Goal: Transaction & Acquisition: Purchase product/service

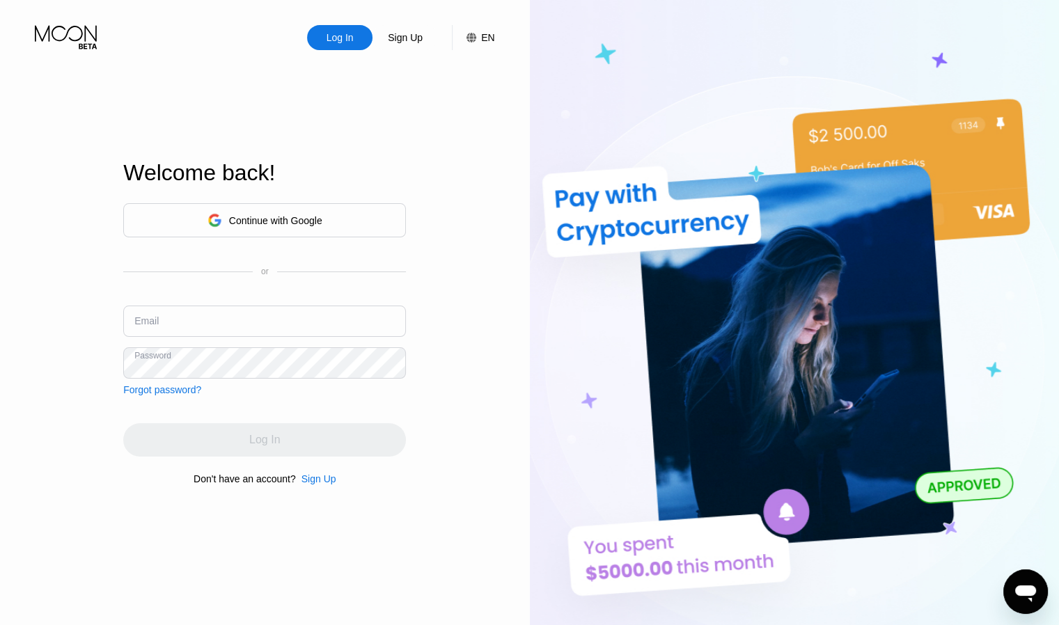
click at [305, 322] on input "text" at bounding box center [264, 321] width 283 height 31
paste input "[EMAIL_ADDRESS][DOMAIN_NAME]"
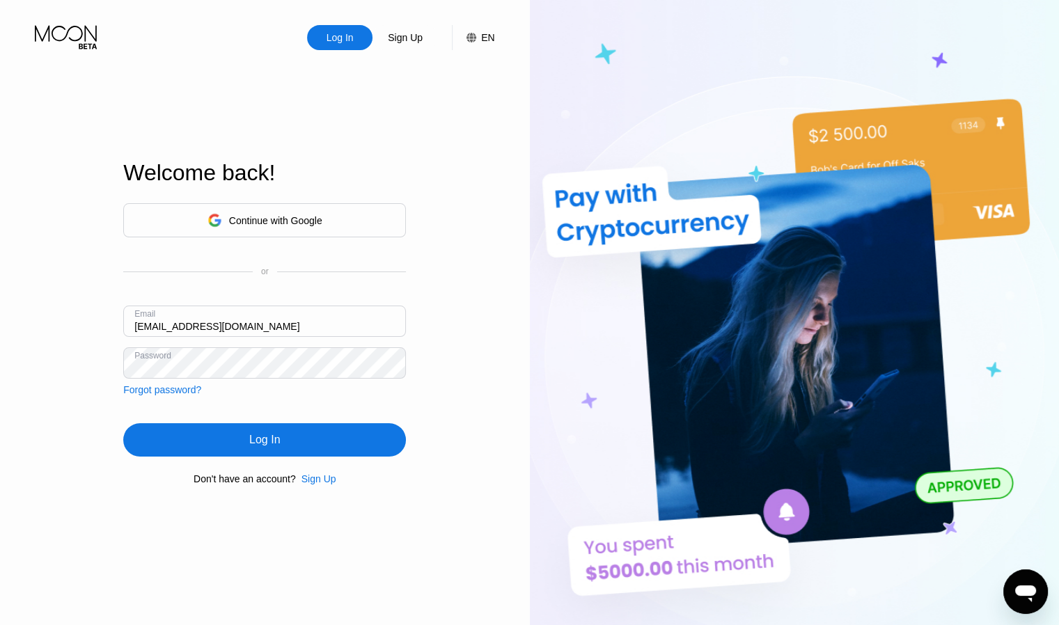
type input "[EMAIL_ADDRESS][DOMAIN_NAME]"
click at [305, 446] on div "Log In" at bounding box center [264, 439] width 283 height 33
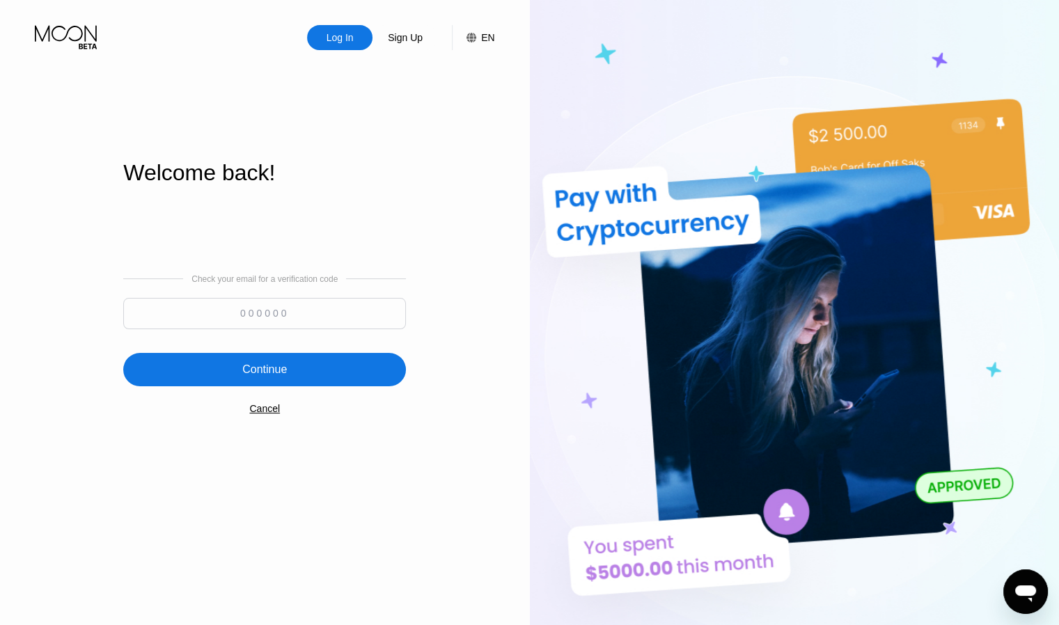
click at [295, 320] on input at bounding box center [264, 313] width 283 height 31
paste input "151239"
type input "151239"
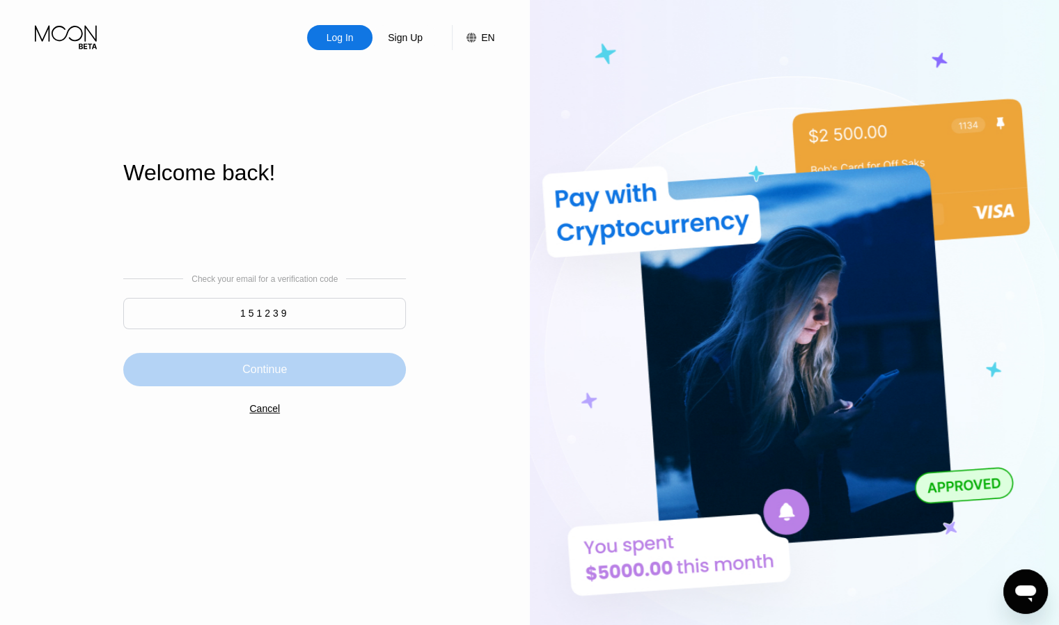
click at [294, 359] on div "Continue" at bounding box center [264, 369] width 283 height 33
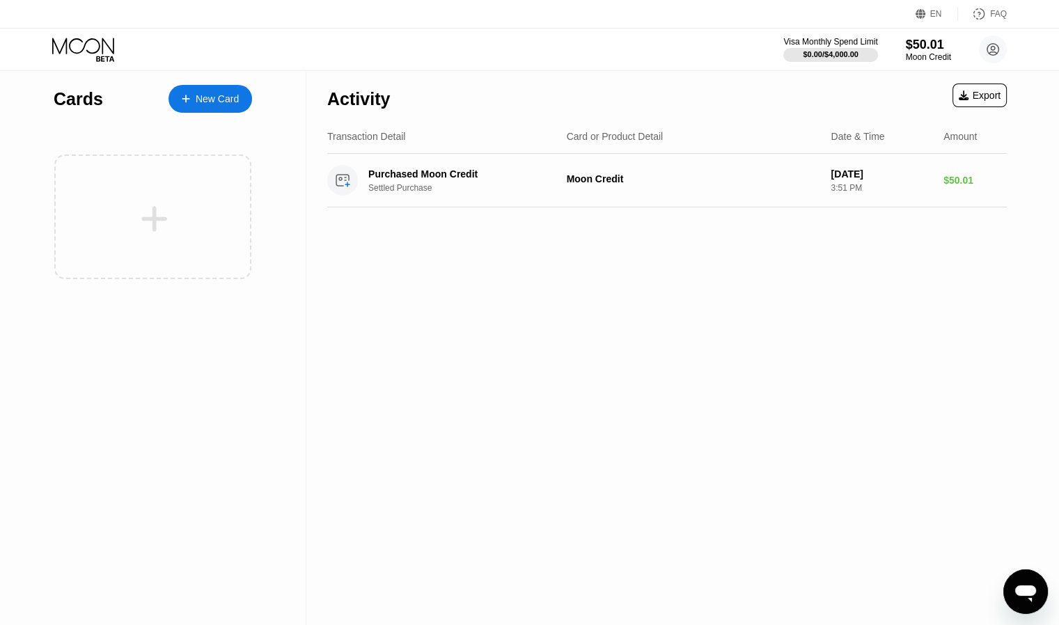
click at [1031, 591] on icon "Open messaging window" at bounding box center [1025, 594] width 21 height 17
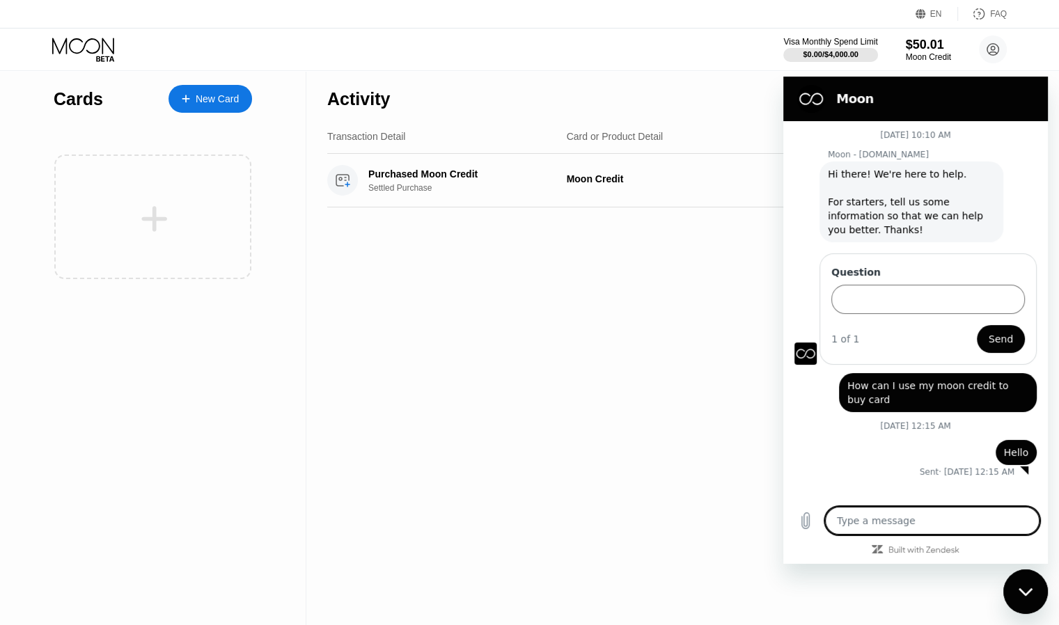
click at [814, 98] on figure at bounding box center [811, 99] width 28 height 28
click at [613, 309] on div "Activity Export Transaction Detail Card or Product Detail Date & Time Amount Pu…" at bounding box center [667, 348] width 722 height 554
click at [813, 93] on figure at bounding box center [811, 99] width 28 height 28
click at [1034, 593] on div "Close messaging window" at bounding box center [1026, 592] width 42 height 42
type textarea "x"
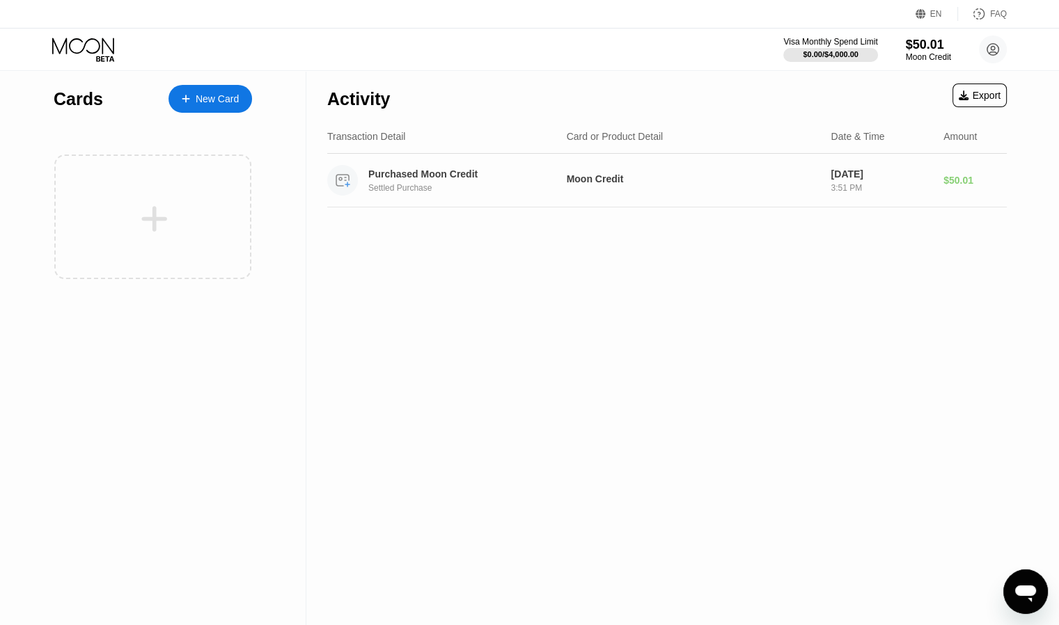
click at [935, 178] on div "Purchased Moon Credit Settled Purchase Moon Credit Aug 20, 2025 3:51 PM $50.01" at bounding box center [667, 181] width 680 height 54
click at [423, 187] on div "Settled Purchase" at bounding box center [470, 188] width 205 height 10
click at [338, 182] on circle at bounding box center [342, 180] width 31 height 31
click at [361, 138] on div "Transaction Detail" at bounding box center [366, 136] width 78 height 11
click at [605, 173] on div "Moon Credit" at bounding box center [694, 178] width 254 height 11
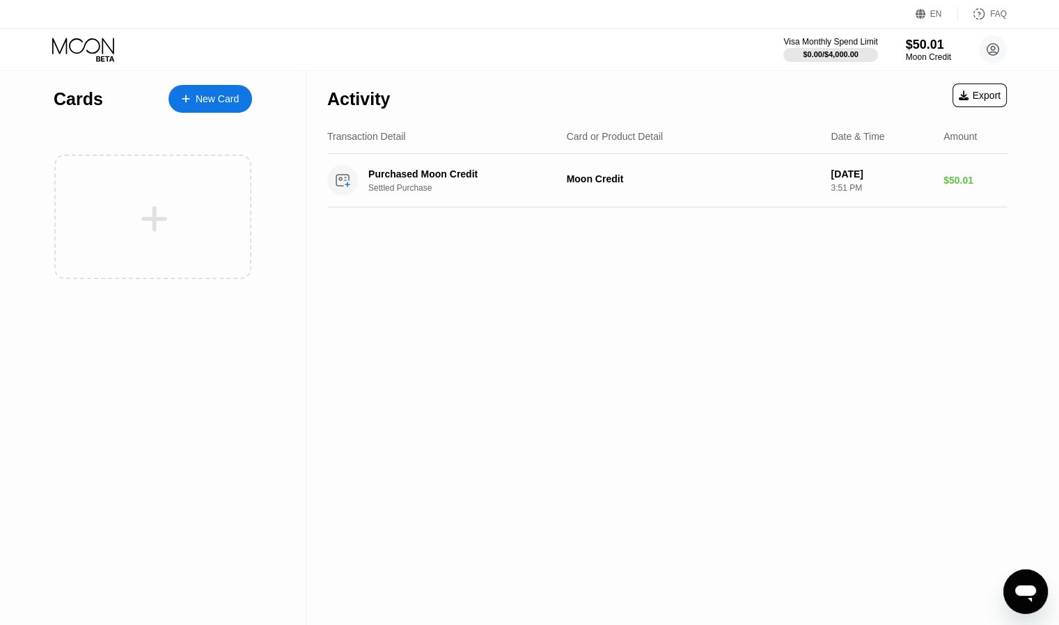
click at [226, 228] on div at bounding box center [154, 218] width 173 height 31
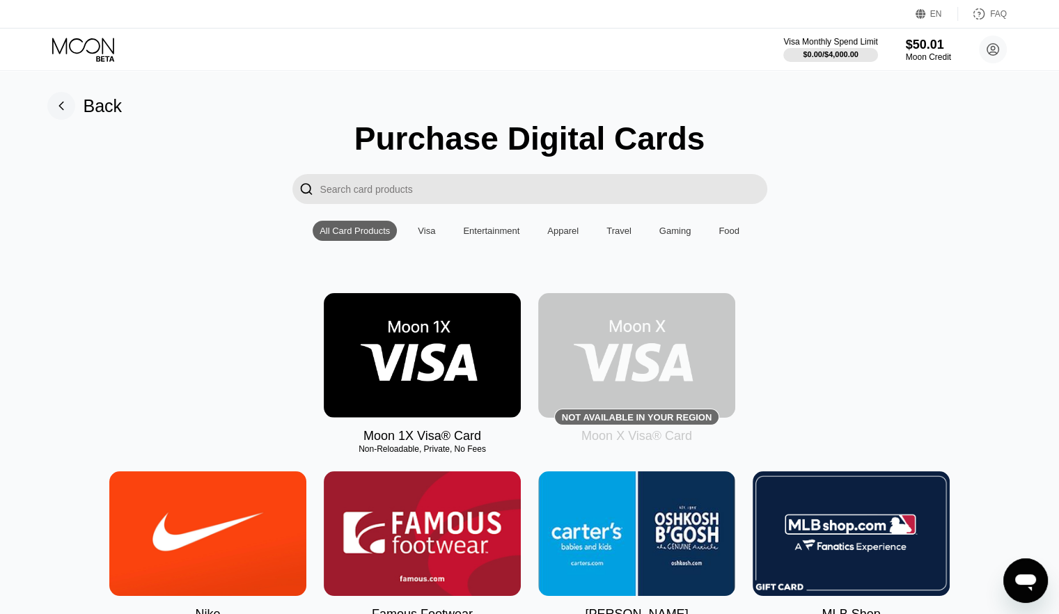
click at [651, 370] on img at bounding box center [636, 355] width 197 height 125
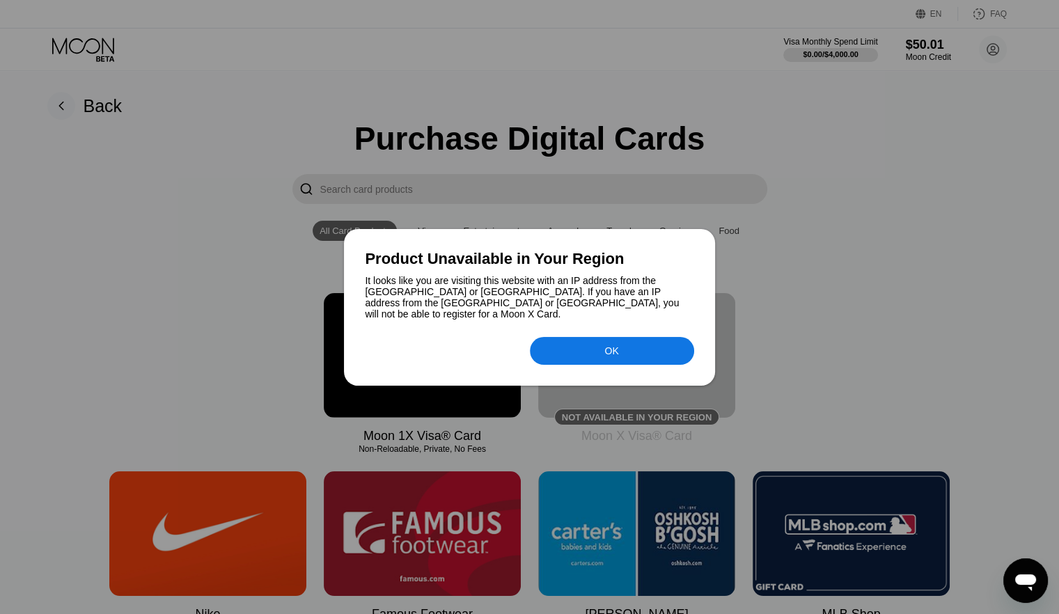
click at [626, 346] on div "OK" at bounding box center [612, 351] width 164 height 28
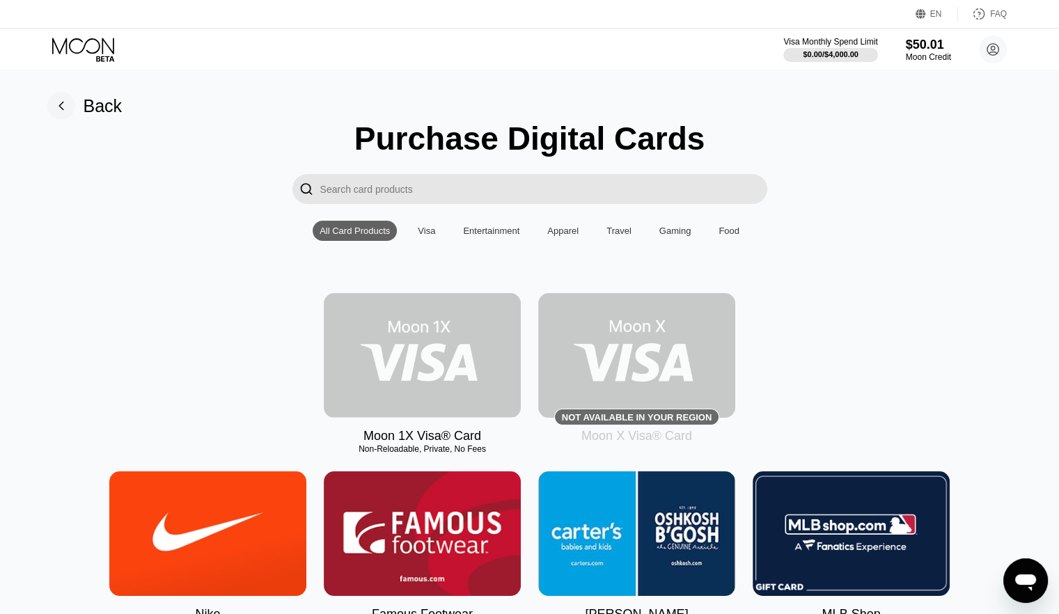
click at [416, 366] on img at bounding box center [422, 355] width 197 height 125
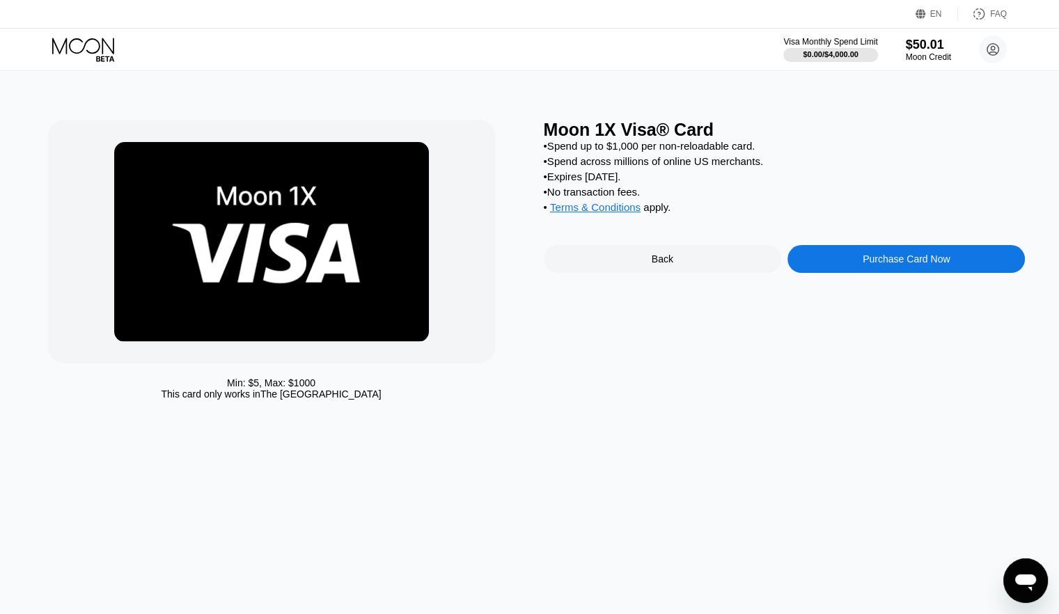
click at [914, 265] on div "Purchase Card Now" at bounding box center [906, 259] width 87 height 11
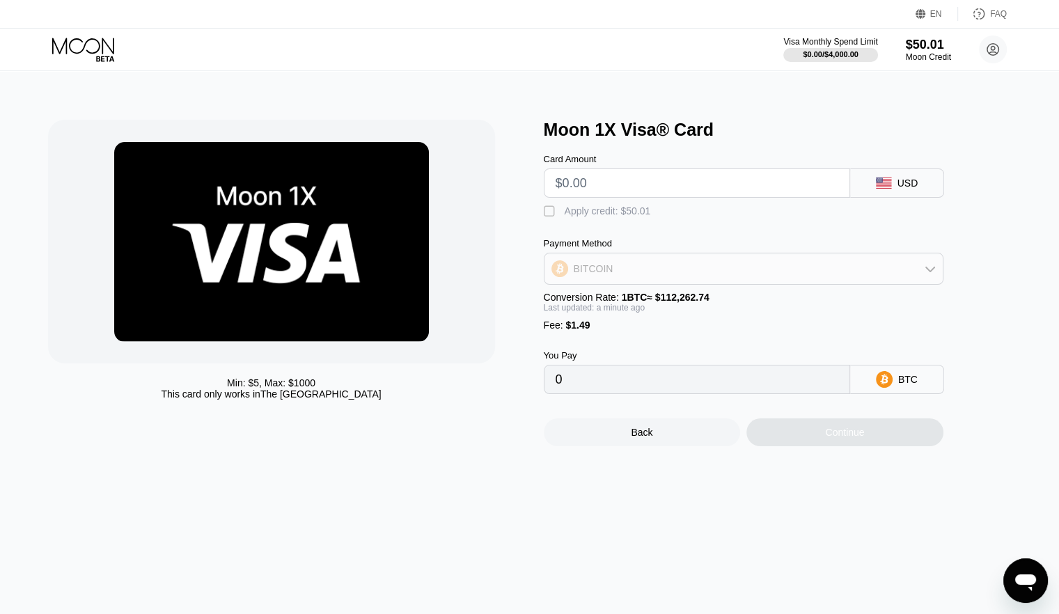
click at [928, 274] on icon at bounding box center [930, 268] width 11 height 11
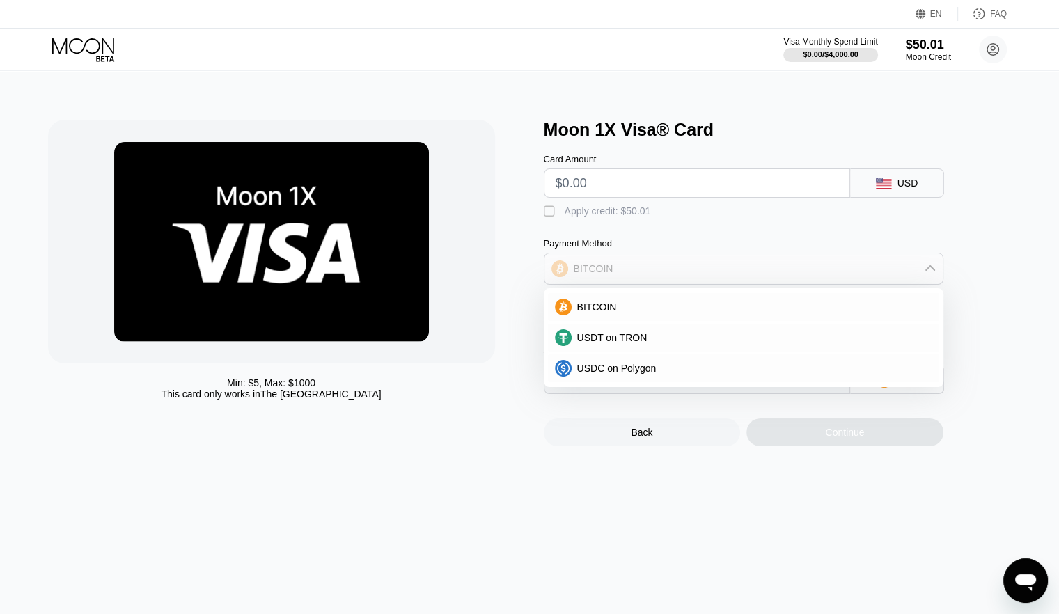
click at [928, 274] on icon at bounding box center [930, 268] width 11 height 11
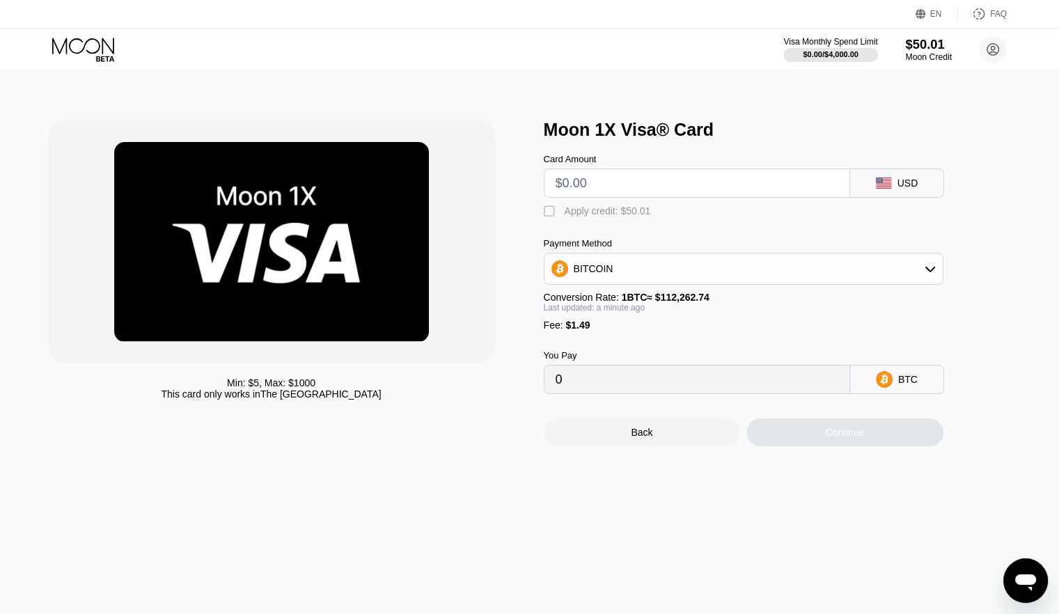
click at [919, 54] on div "Moon Credit" at bounding box center [928, 57] width 47 height 10
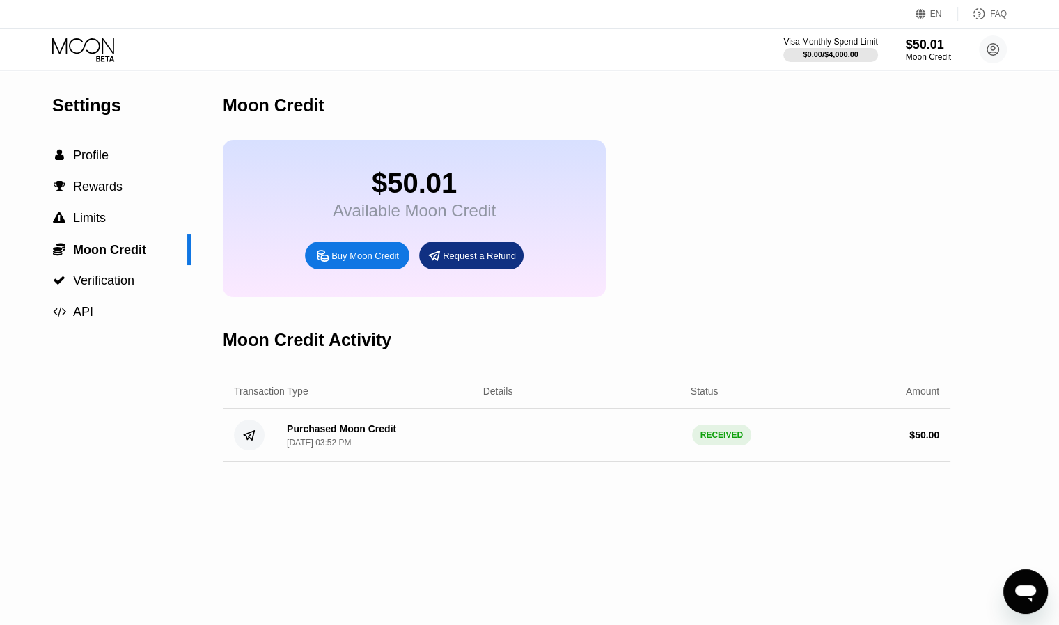
click at [338, 270] on div "Buy Moon Credit" at bounding box center [357, 256] width 104 height 28
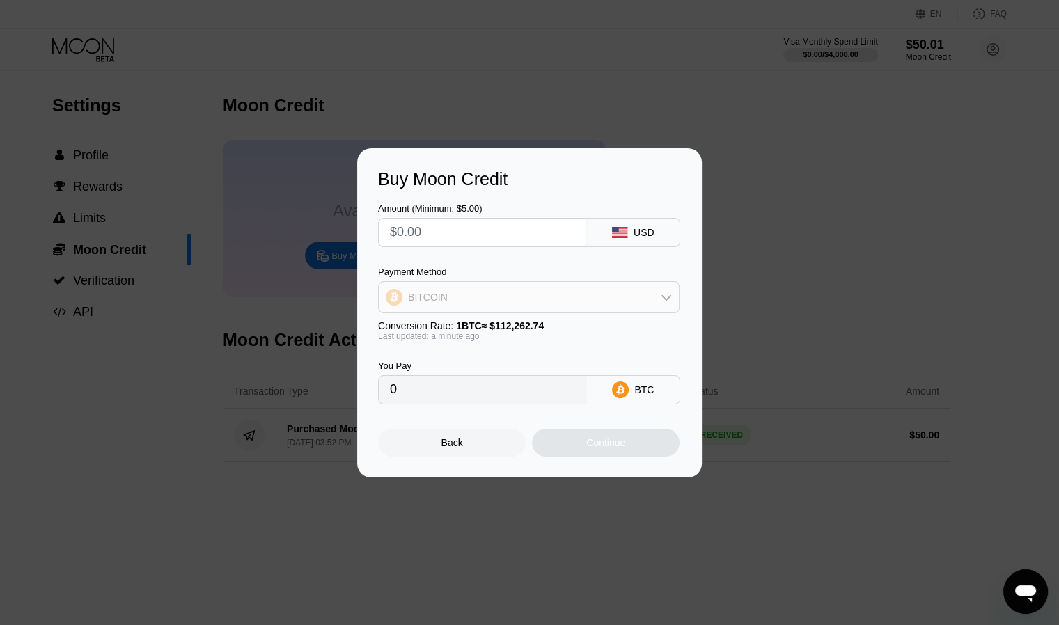
click at [656, 308] on div "BITCOIN" at bounding box center [529, 297] width 300 height 28
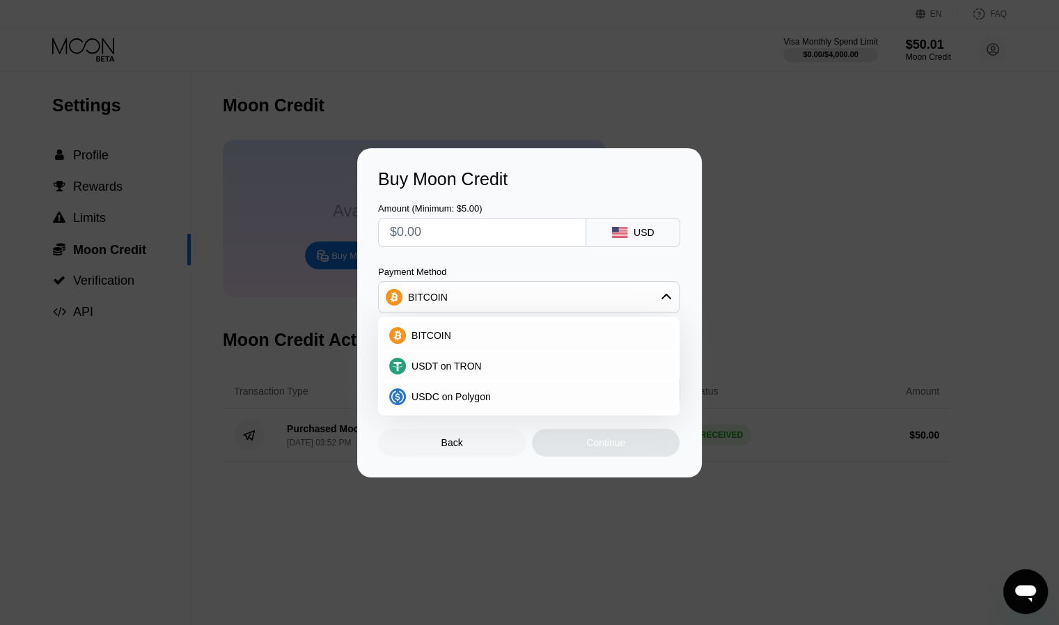
click at [656, 308] on div "BITCOIN" at bounding box center [529, 297] width 300 height 28
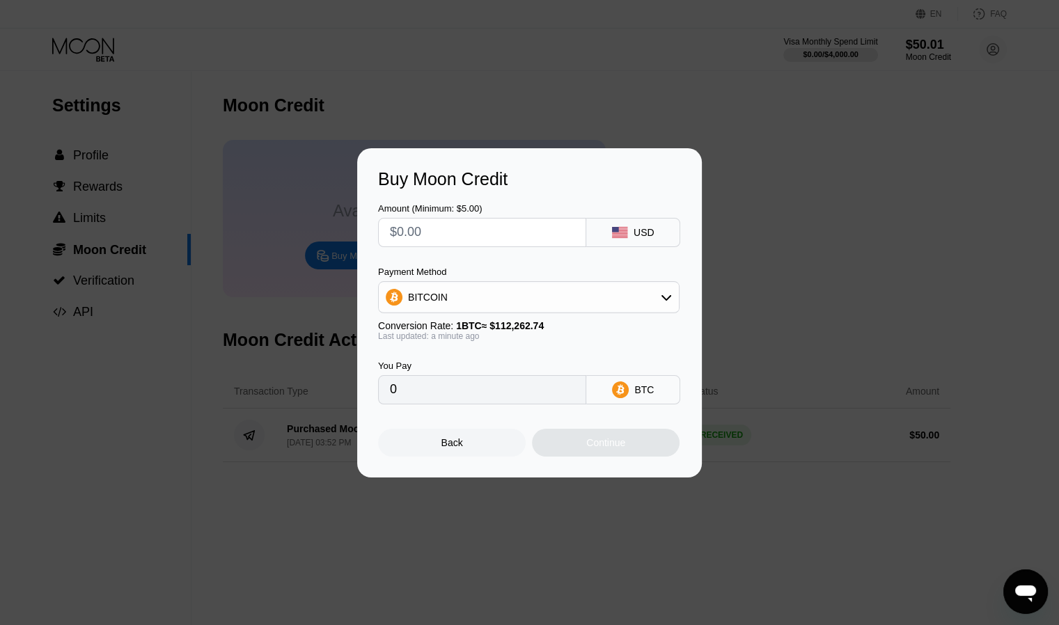
click at [743, 187] on div "Buy Moon Credit Amount (Minimum: $5.00) USD Payment Method BITCOIN Conversion R…" at bounding box center [529, 312] width 1059 height 329
click at [455, 449] on div "Back" at bounding box center [453, 442] width 22 height 11
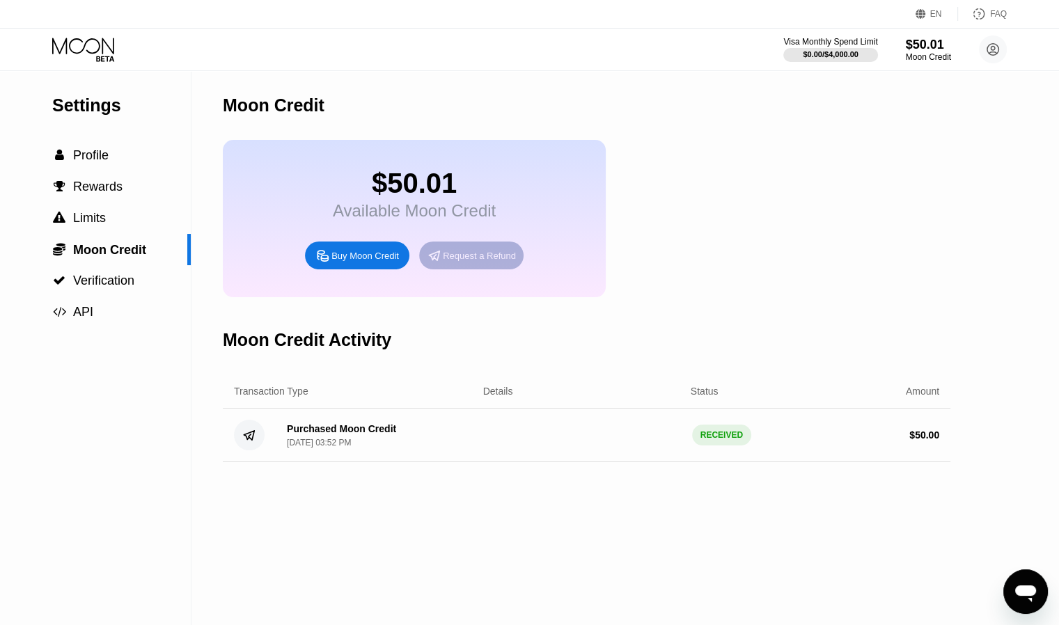
click at [484, 262] on div "Request a Refund" at bounding box center [479, 256] width 73 height 12
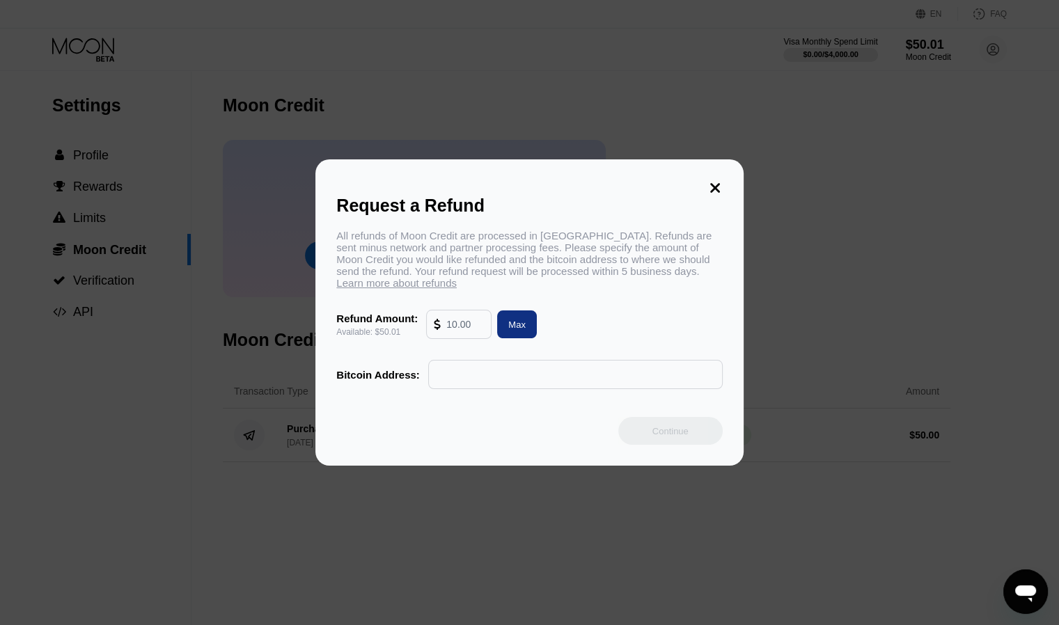
click at [502, 338] on div "Max" at bounding box center [517, 325] width 40 height 28
type input "50.01"
click at [716, 187] on icon at bounding box center [715, 187] width 15 height 15
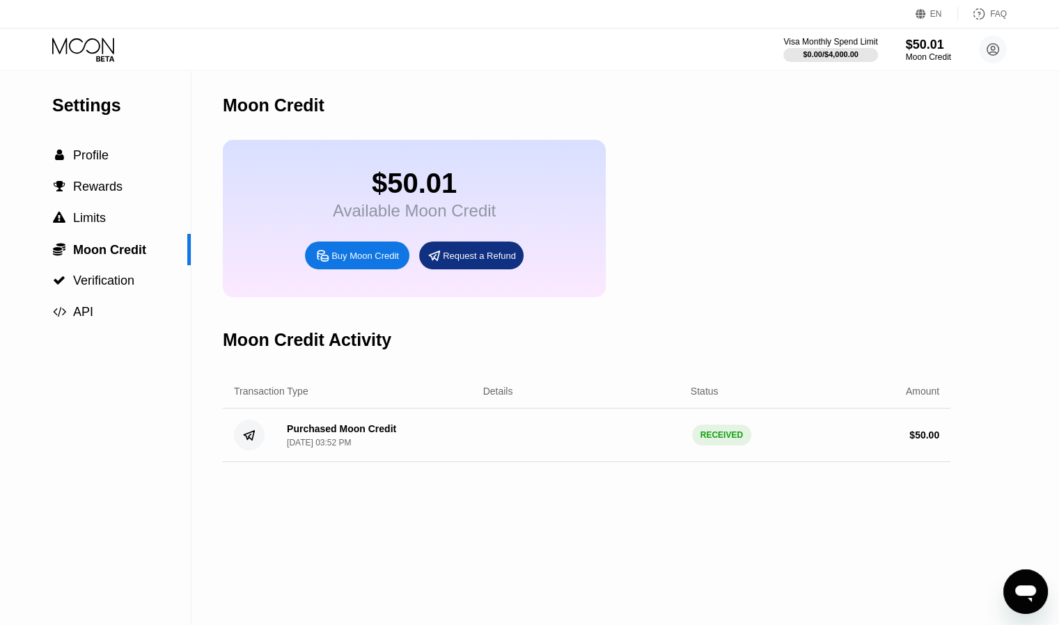
click at [474, 260] on div "Request a Refund" at bounding box center [479, 256] width 73 height 12
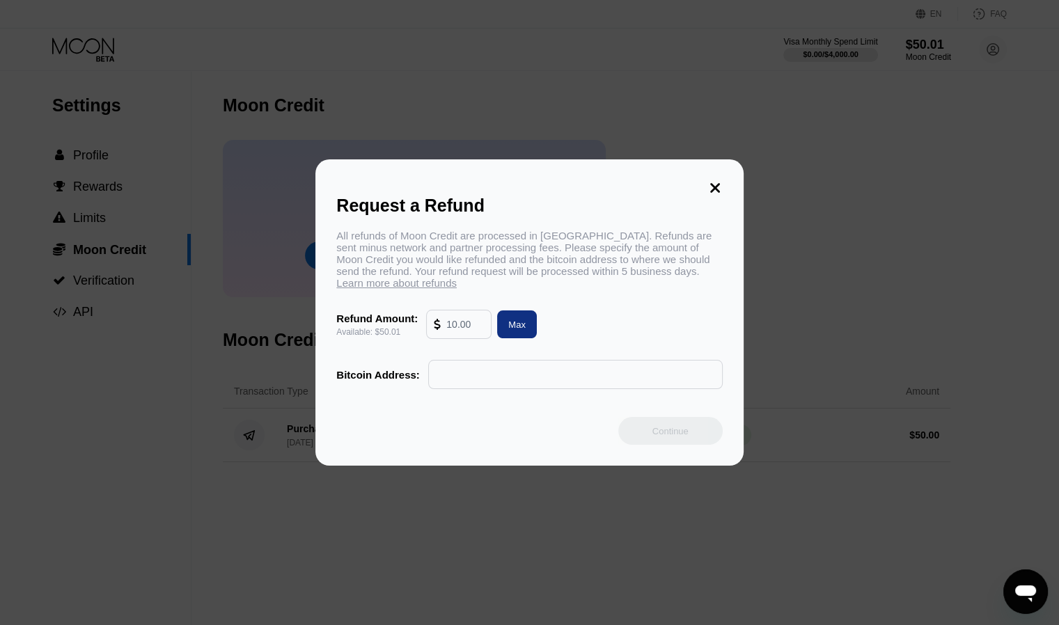
click at [712, 182] on icon at bounding box center [715, 187] width 15 height 15
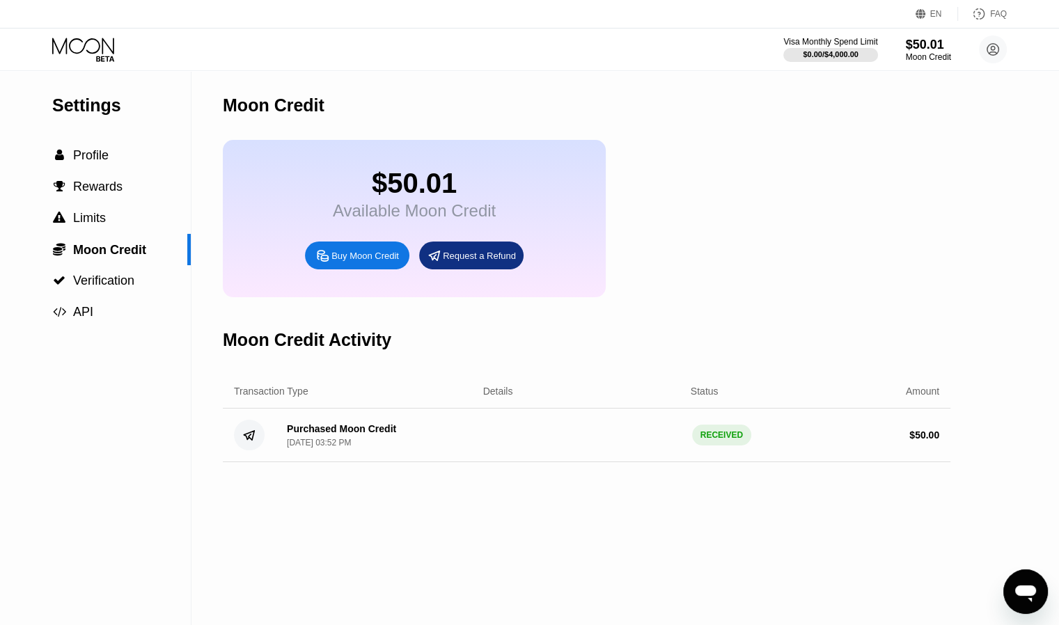
click at [109, 306] on div " API" at bounding box center [95, 312] width 191 height 31
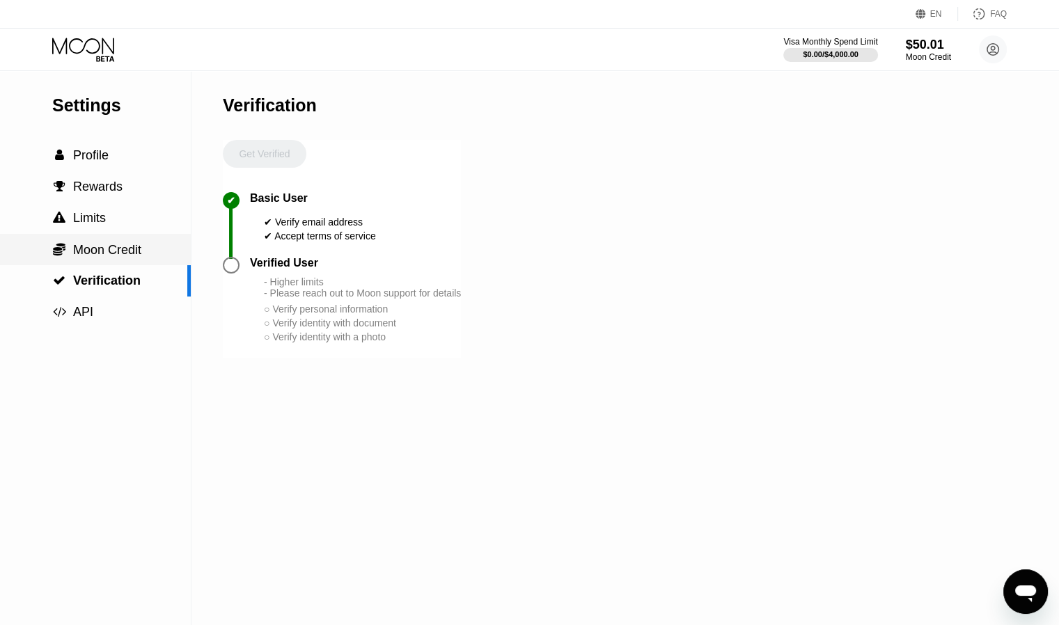
click at [72, 254] on div " Moon Credit" at bounding box center [96, 249] width 89 height 15
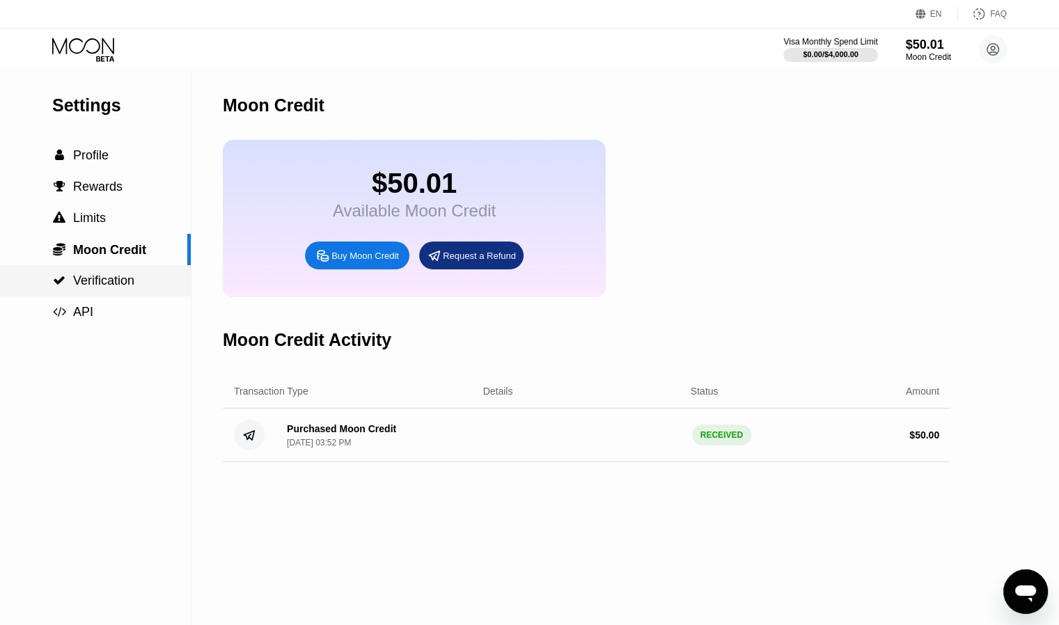
click at [112, 288] on span "Verification" at bounding box center [103, 281] width 61 height 14
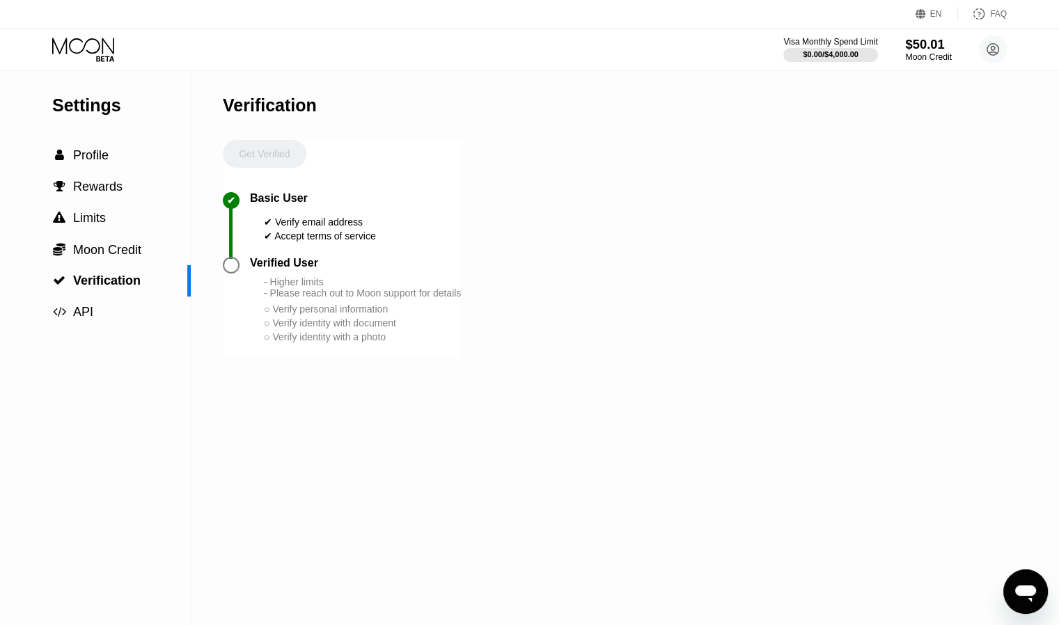
click at [925, 60] on div "Moon Credit" at bounding box center [928, 57] width 47 height 10
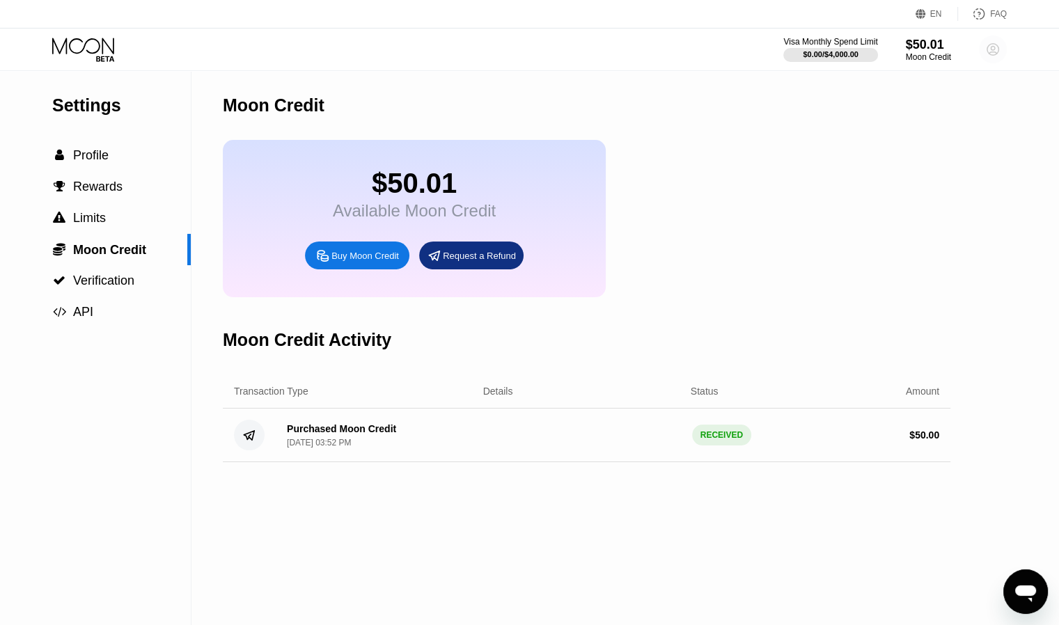
click at [992, 47] on circle at bounding box center [993, 50] width 28 height 28
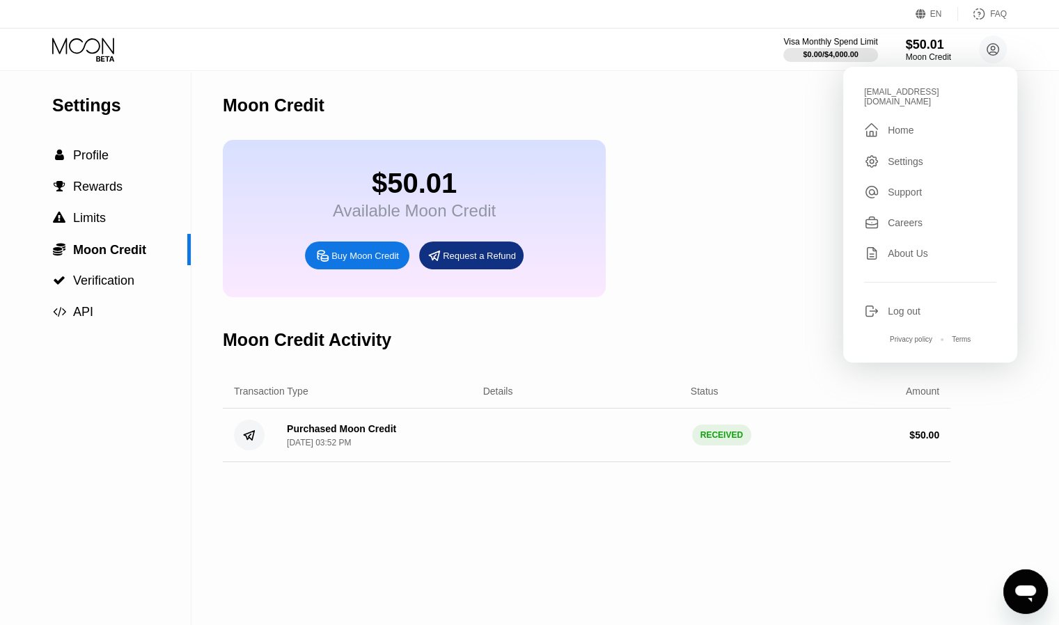
click at [910, 187] on div "Support" at bounding box center [905, 192] width 34 height 11
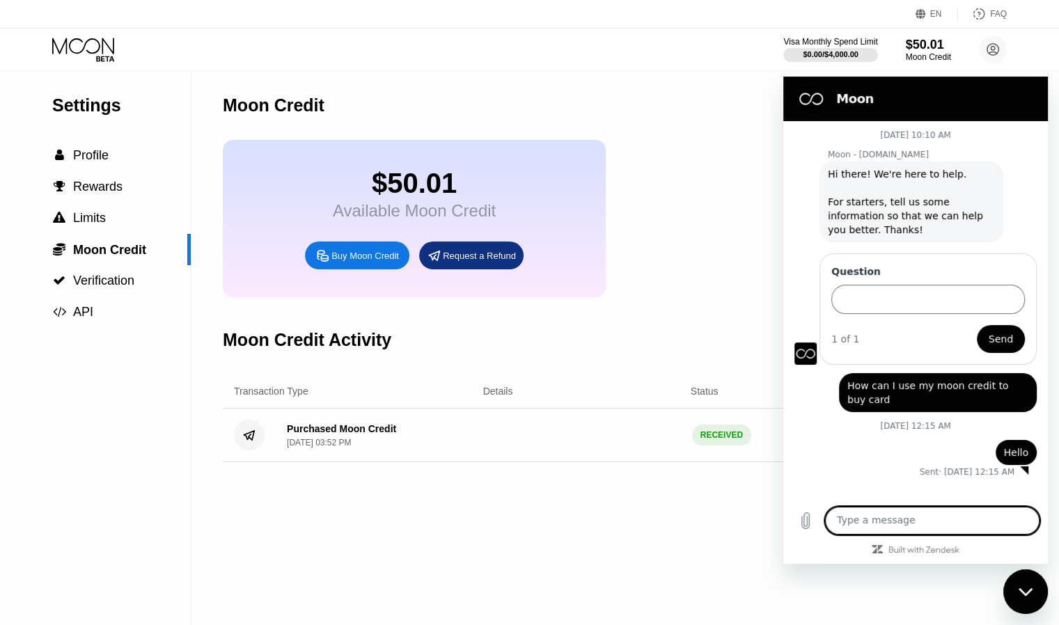
click at [878, 524] on textarea at bounding box center [932, 521] width 215 height 28
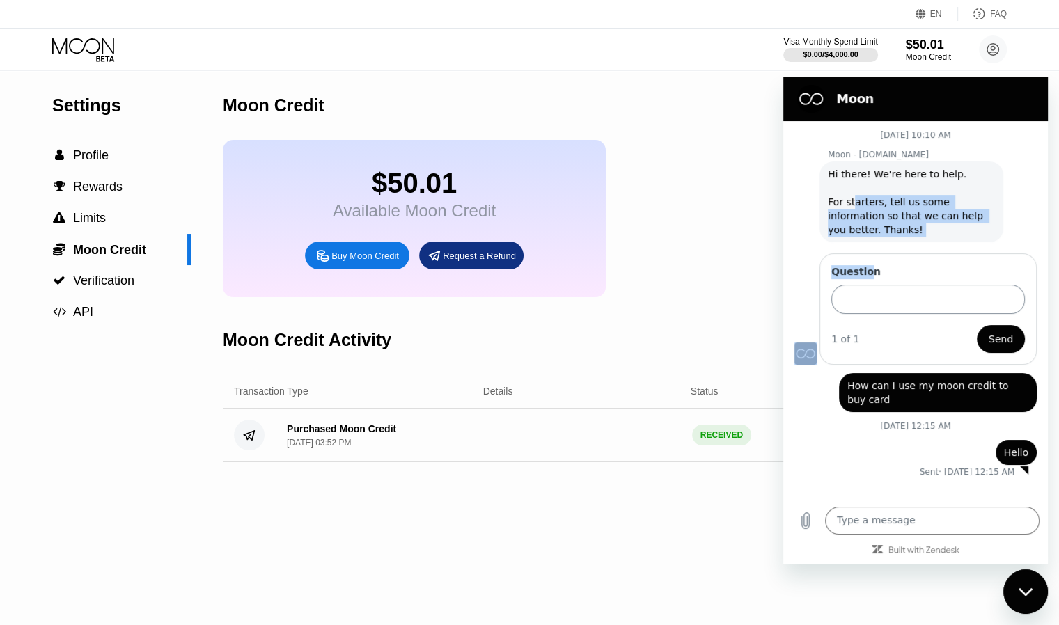
drag, startPoint x: 859, startPoint y: 239, endPoint x: 870, endPoint y: 287, distance: 49.3
click at [870, 283] on div "September 17 at 10:10 AM Moon - paywithmoon.com Moon - paywithmoon.com says: Hi…" at bounding box center [916, 309] width 265 height 377
click at [894, 498] on div "September 17 at 10:10 AM Moon - paywithmoon.com Moon - paywithmoon.com says: Hi…" at bounding box center [916, 309] width 265 height 377
click at [905, 520] on textarea at bounding box center [932, 521] width 215 height 28
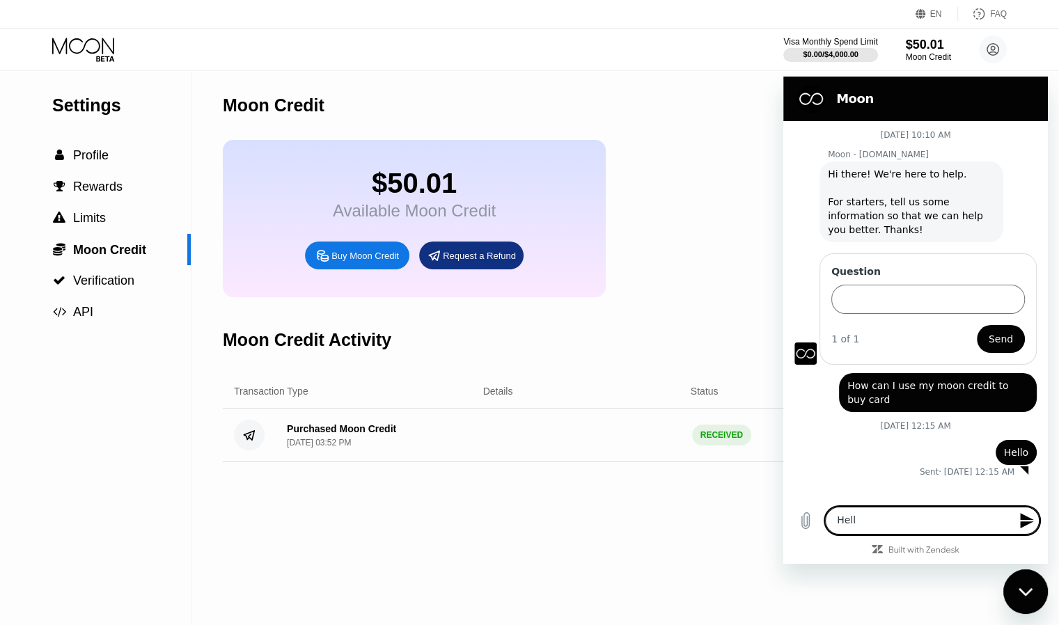
type textarea "Hello"
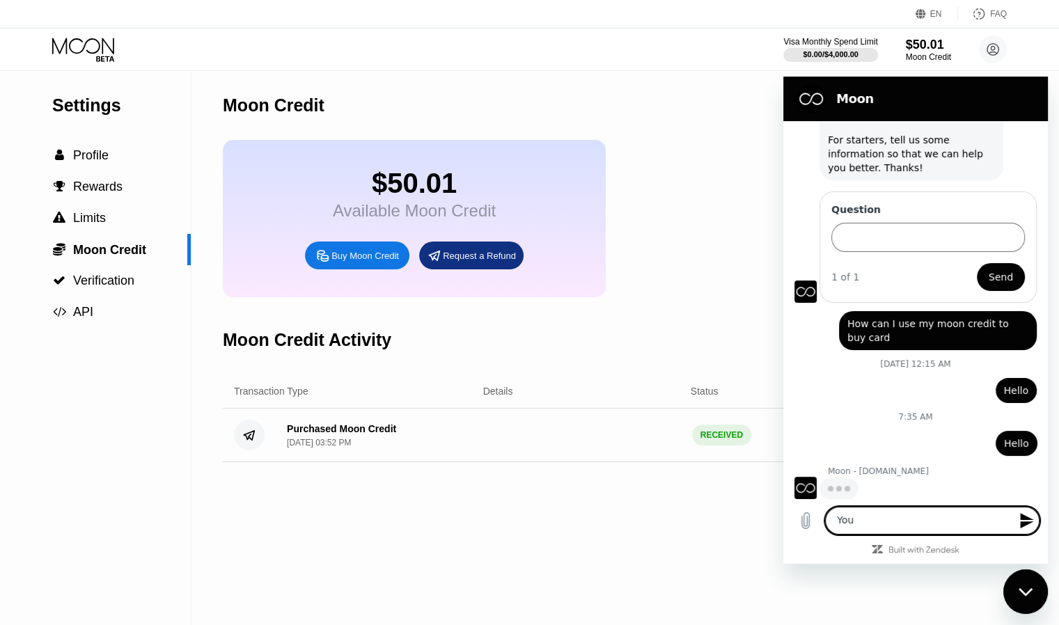
scroll to position [61, 0]
type textarea "You don"
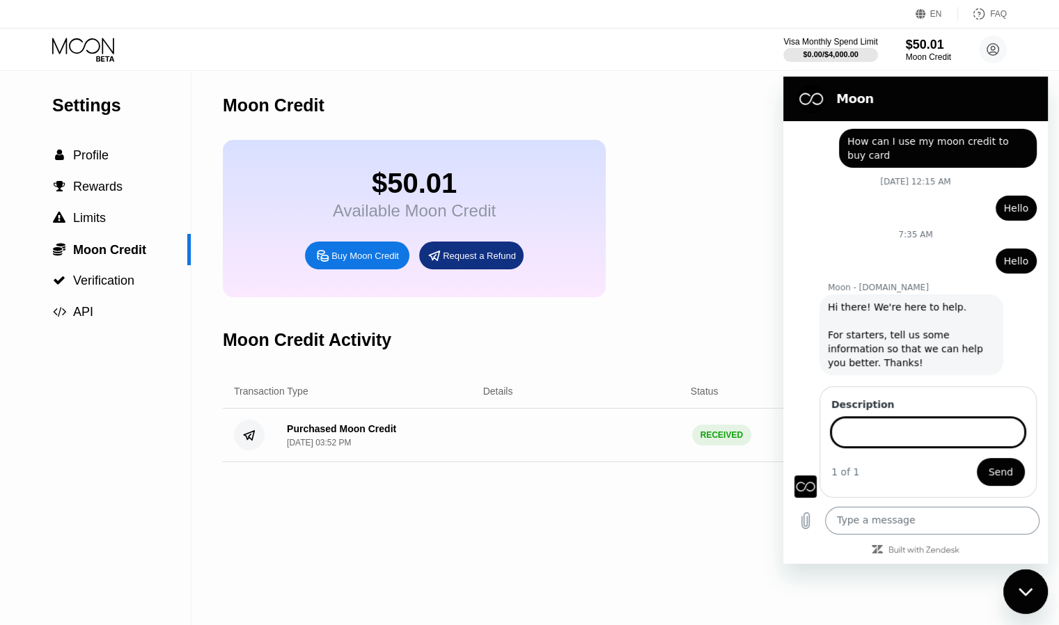
scroll to position [242, 0]
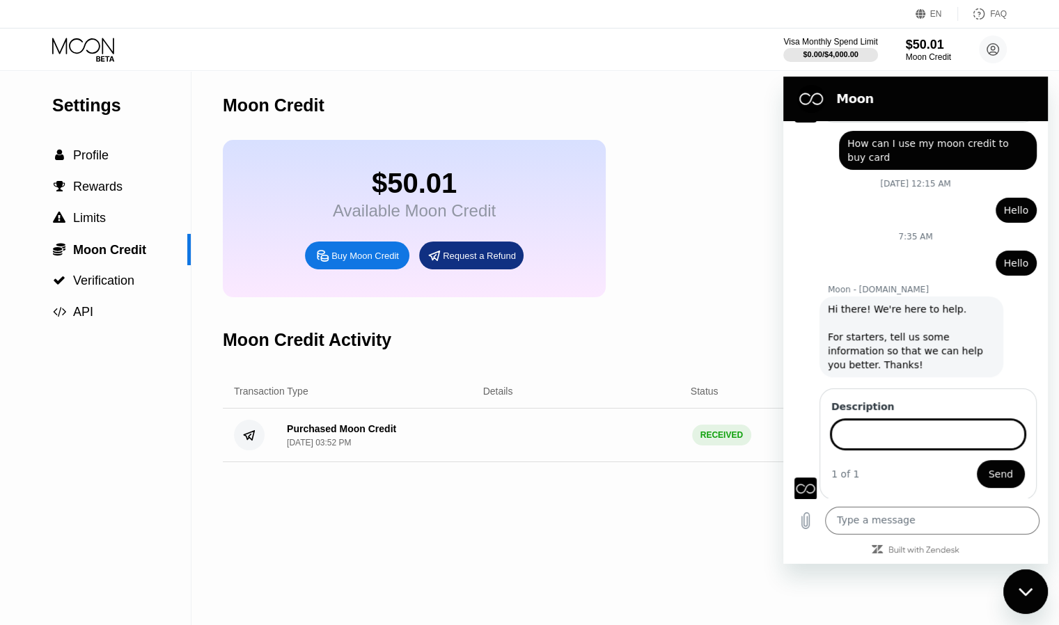
click at [891, 443] on input "Description" at bounding box center [929, 434] width 194 height 29
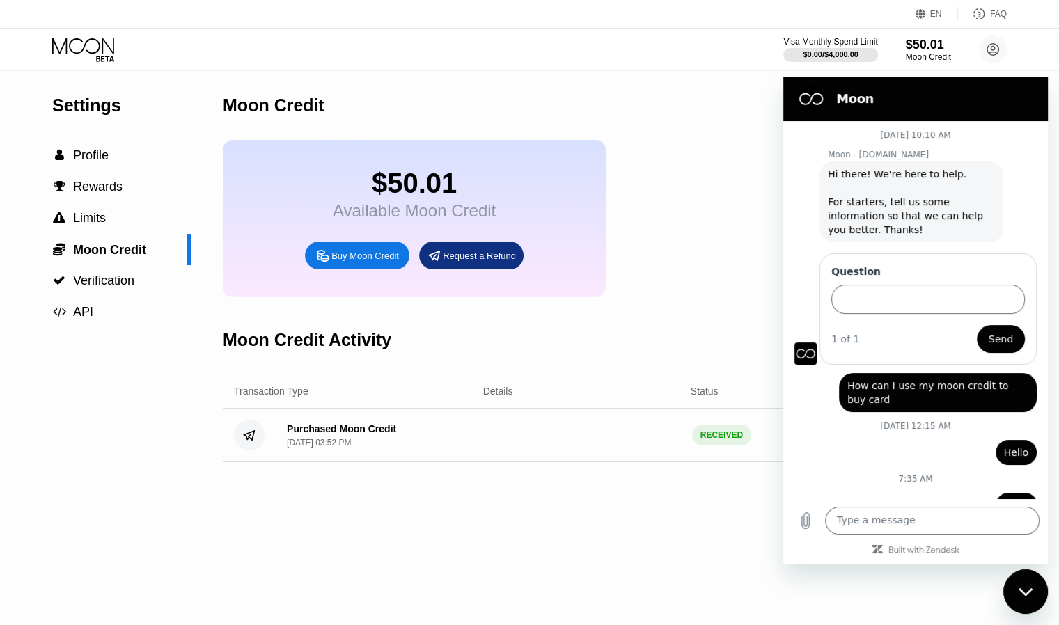
scroll to position [242, 0]
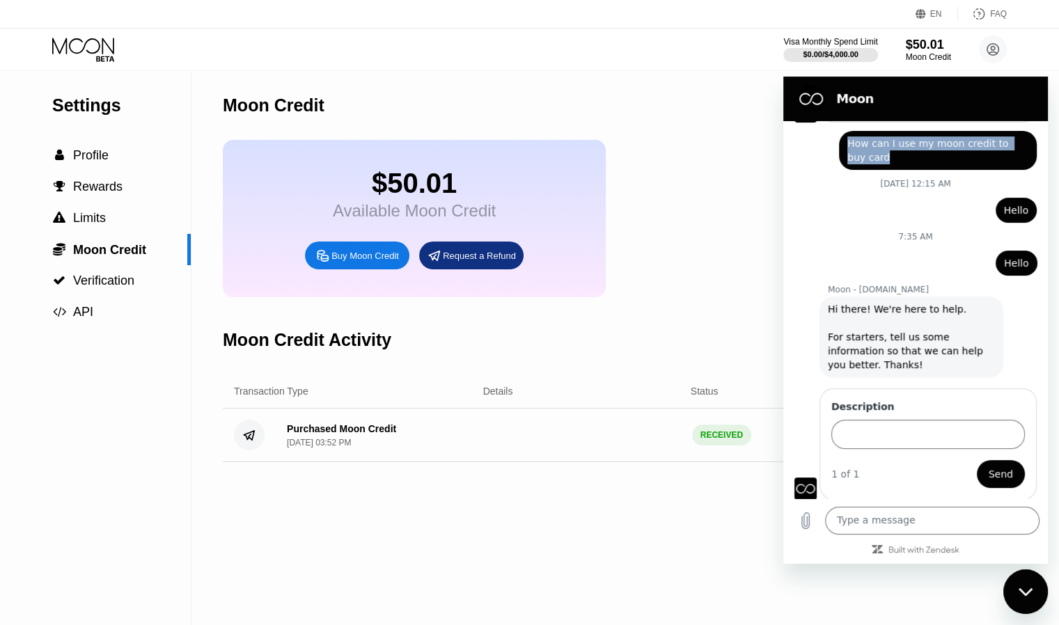
drag, startPoint x: 845, startPoint y: 140, endPoint x: 863, endPoint y: 185, distance: 48.1
click at [866, 157] on div "Web User 9aaf5c32-35d3-4464-b81d-cac45bbf1e54 says: How can I use my moon credi…" at bounding box center [938, 150] width 198 height 39
copy span "How can I use my moon credit to buy card"
click at [896, 439] on input "Description" at bounding box center [929, 434] width 194 height 29
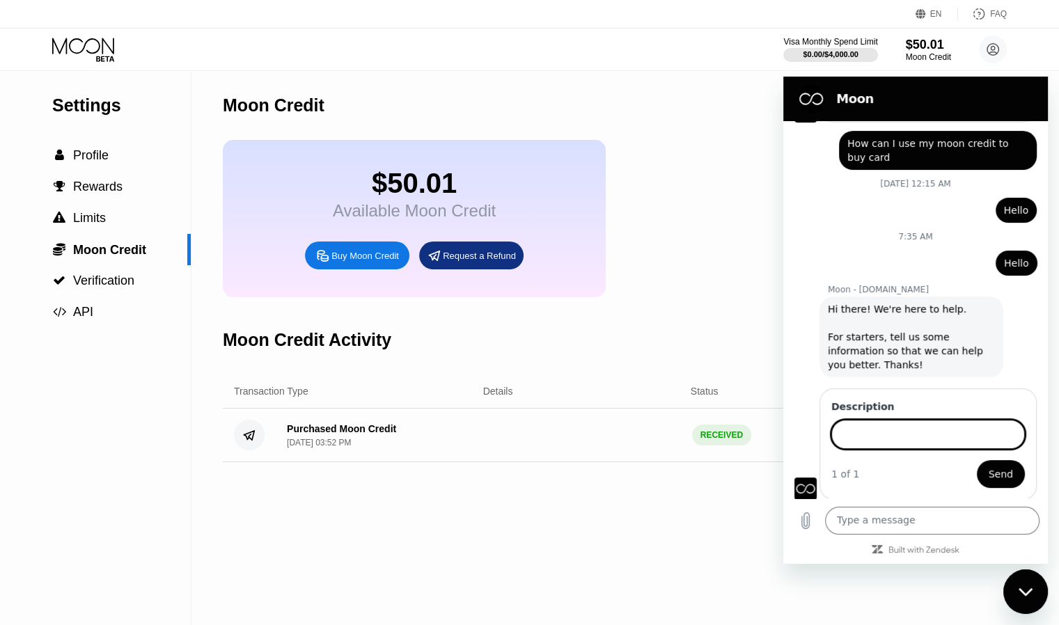
paste input "How can I use my moon credit to buy card"
type input "How can I use my moon credit to buy card"
click at [997, 483] on button "Send" at bounding box center [1001, 474] width 48 height 28
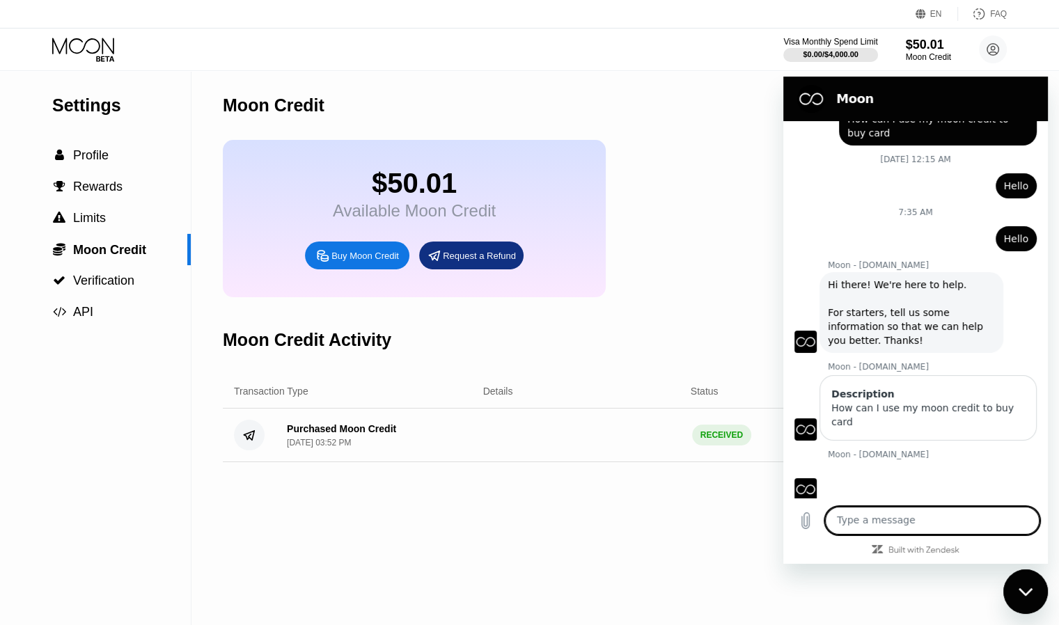
scroll to position [270, 0]
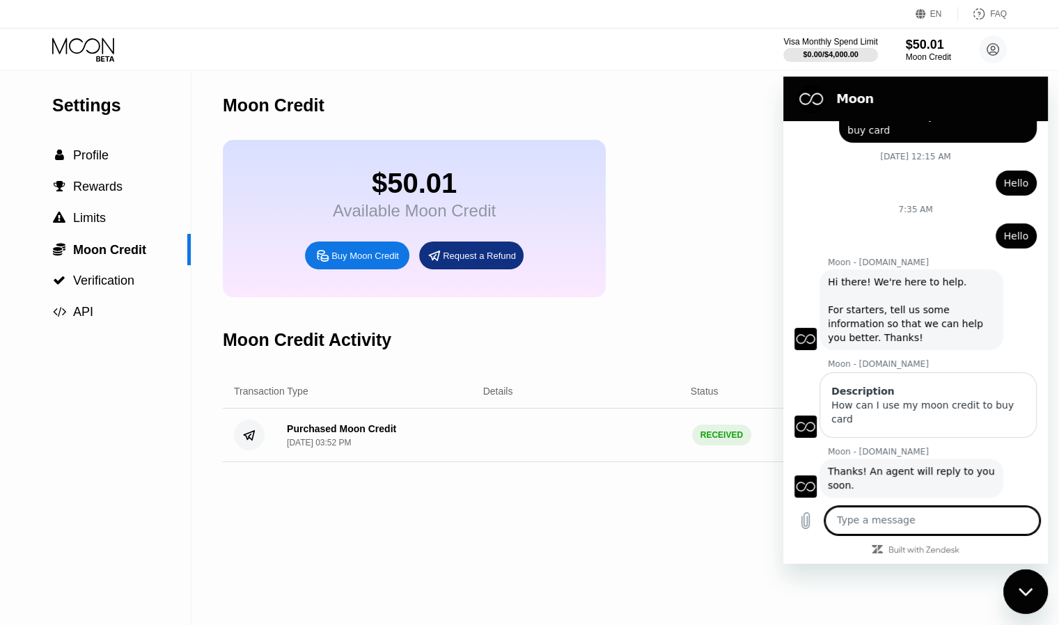
click at [897, 513] on textarea at bounding box center [932, 521] width 215 height 28
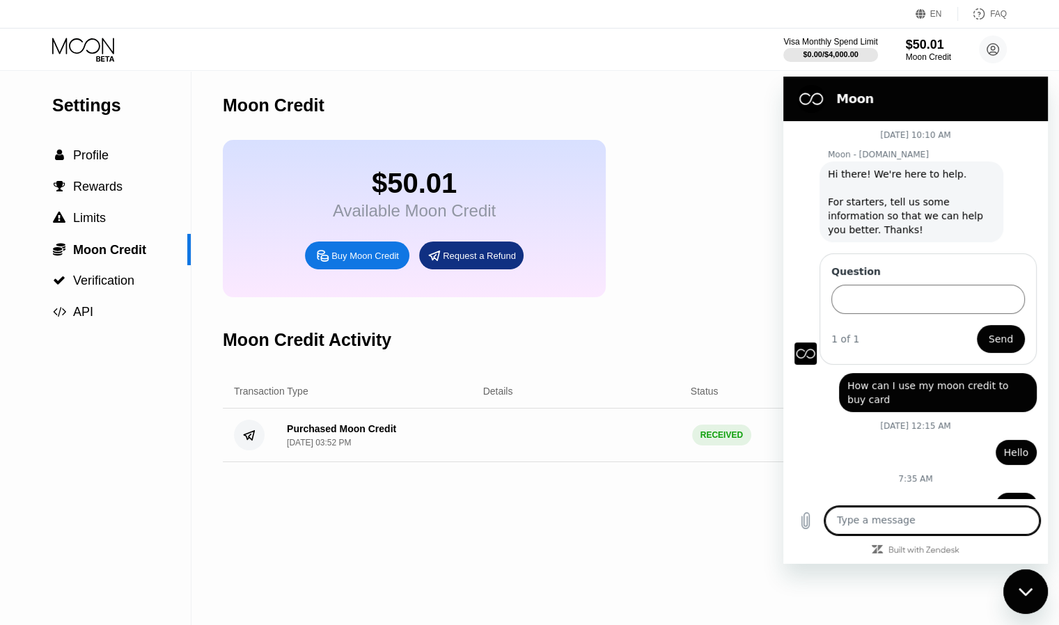
scroll to position [270, 0]
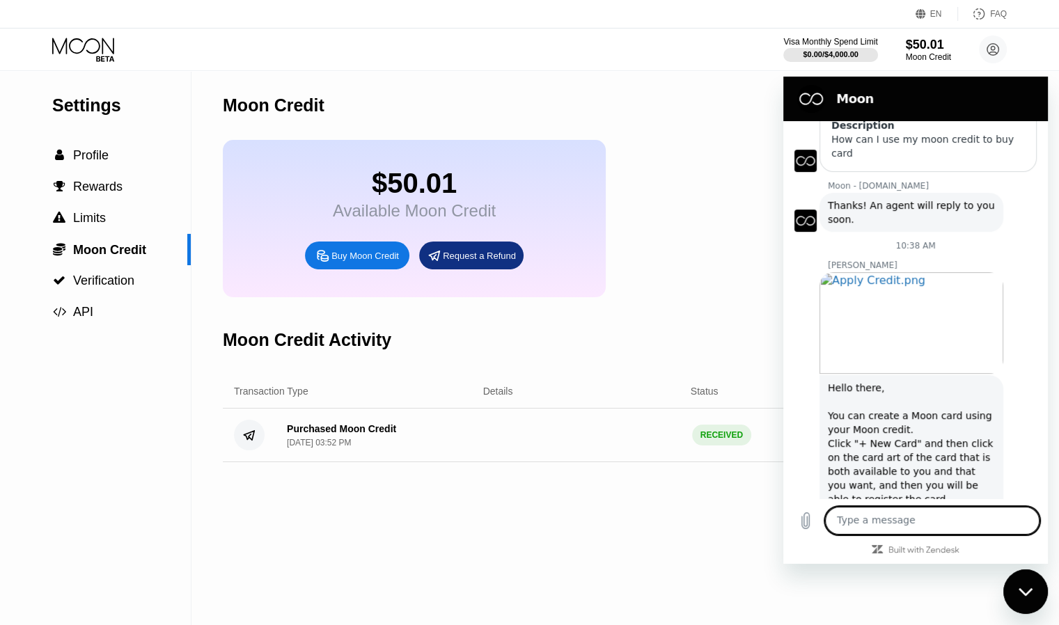
scroll to position [466, 0]
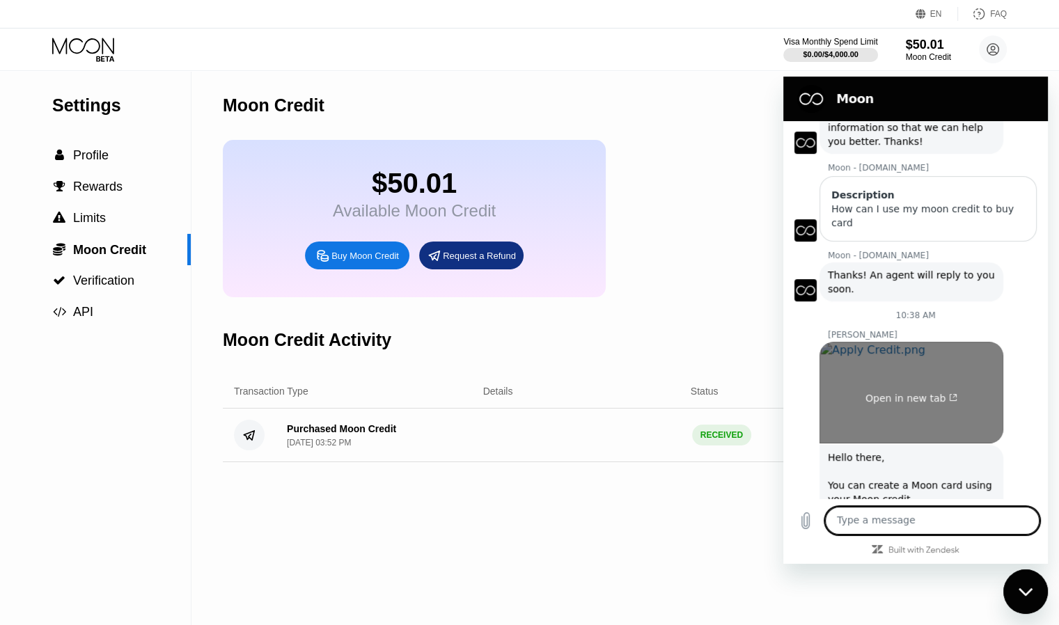
click at [881, 355] on link "Open in new tab" at bounding box center [912, 393] width 184 height 102
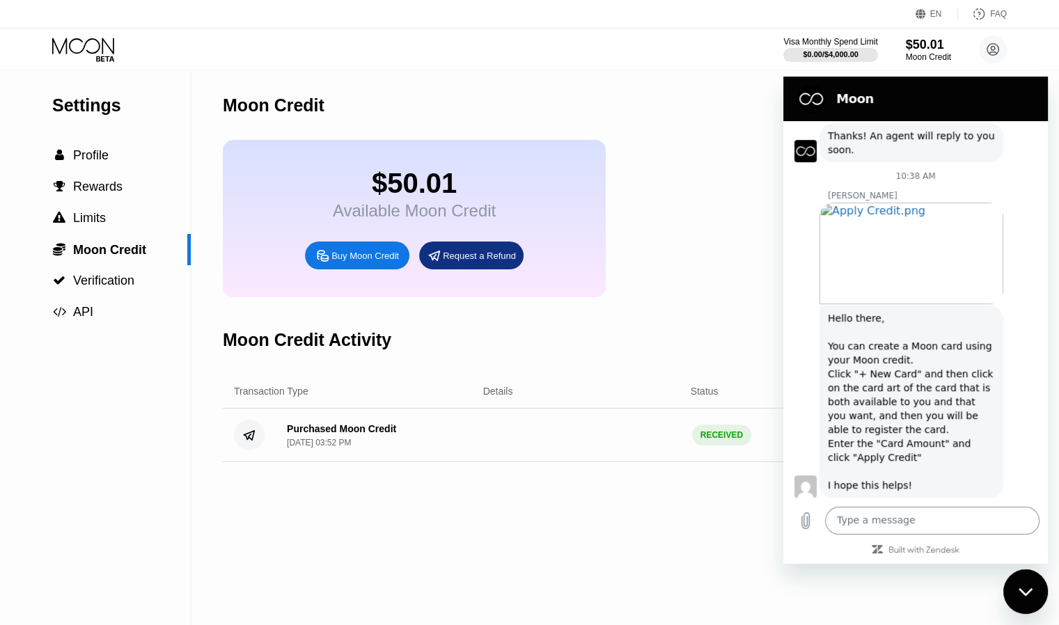
click at [885, 526] on textarea at bounding box center [932, 521] width 215 height 28
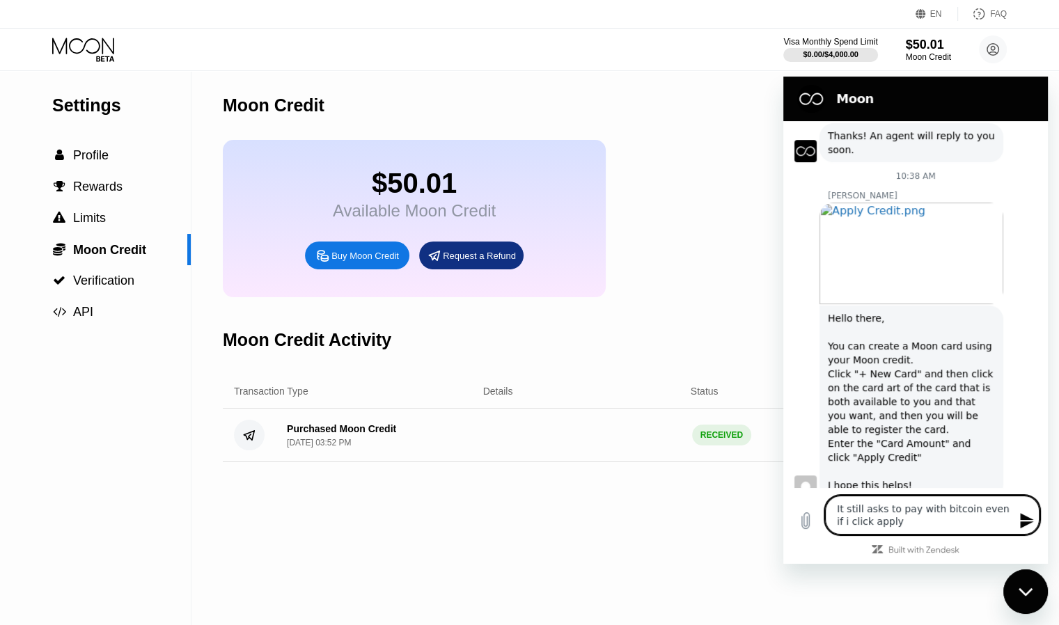
type textarea "It still asks to pay with bitcoin even if i click apply"
type textarea "It still asks to pay with bitcoin even if i click apply credit"
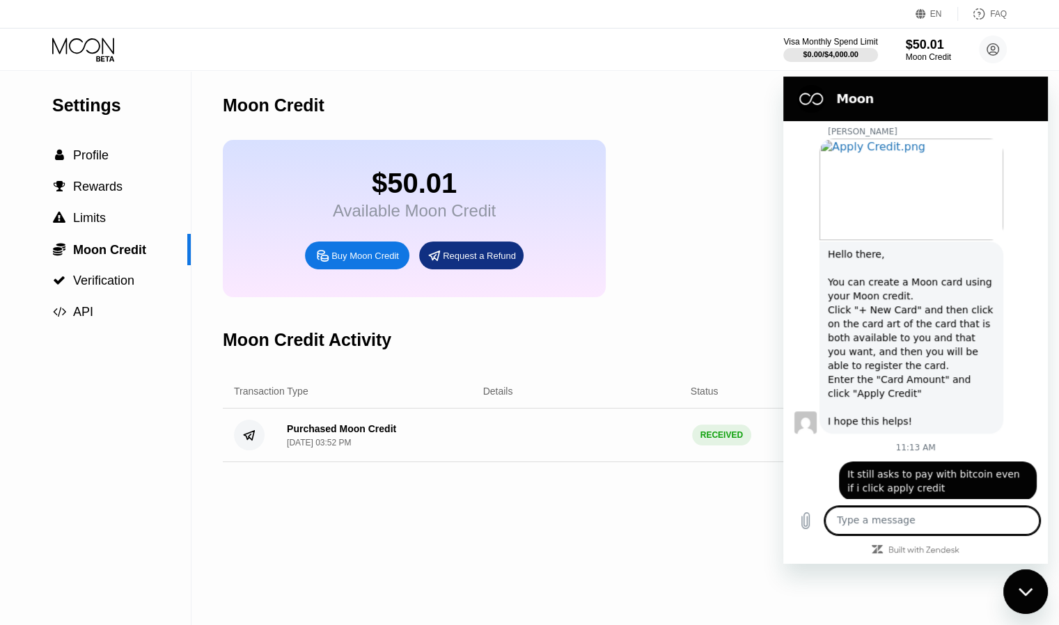
scroll to position [672, 0]
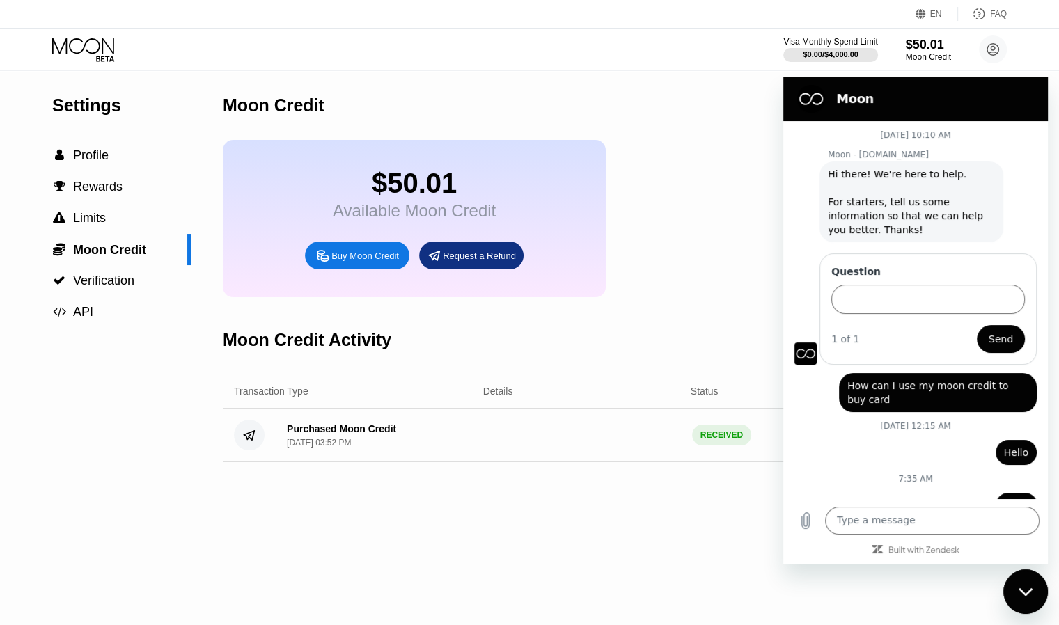
scroll to position [672, 0]
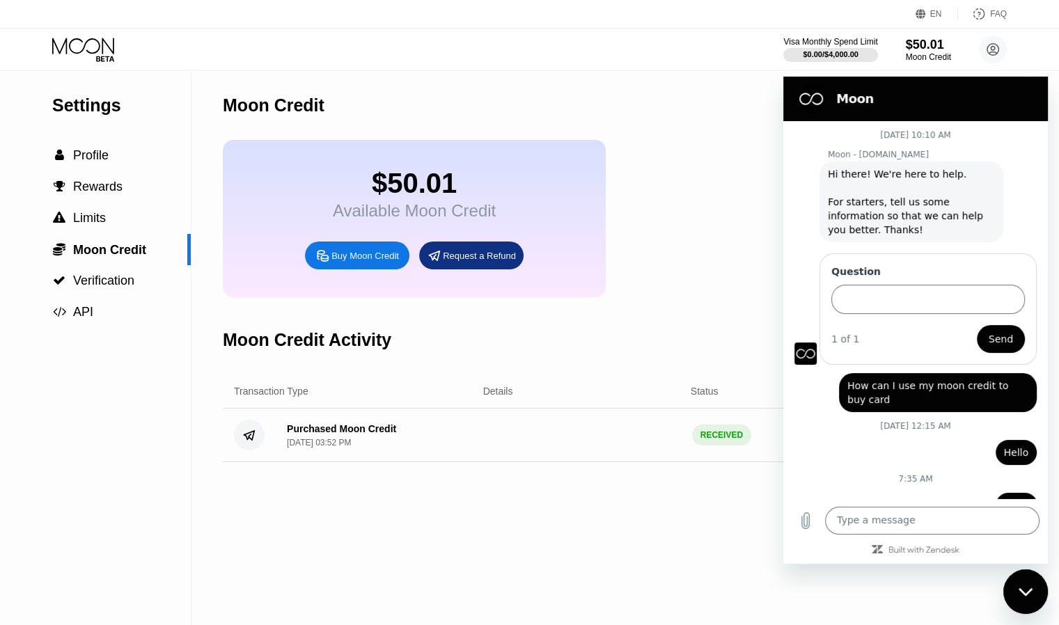
scroll to position [672, 0]
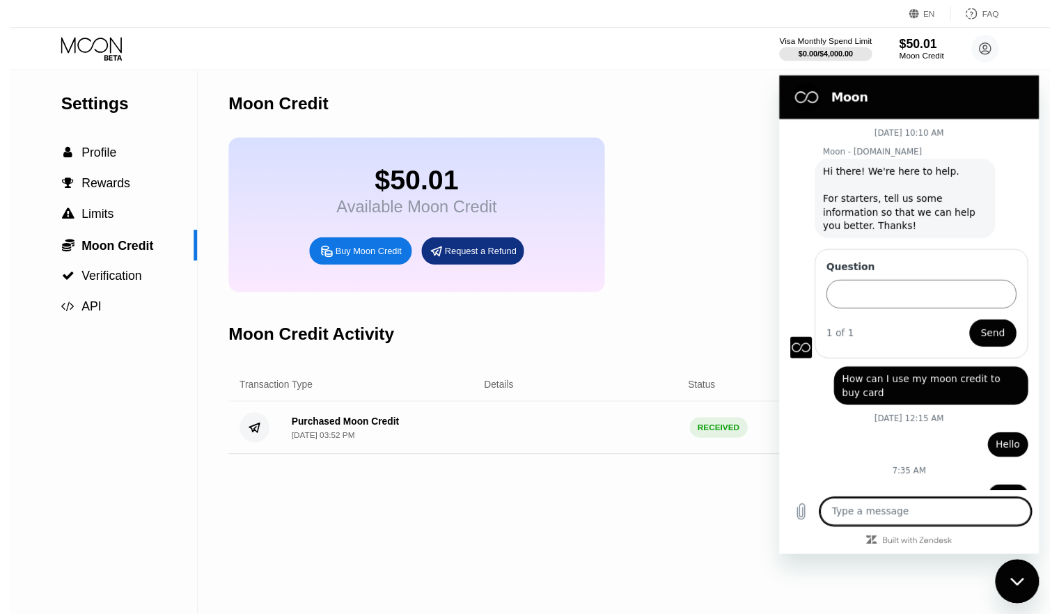
scroll to position [765, 0]
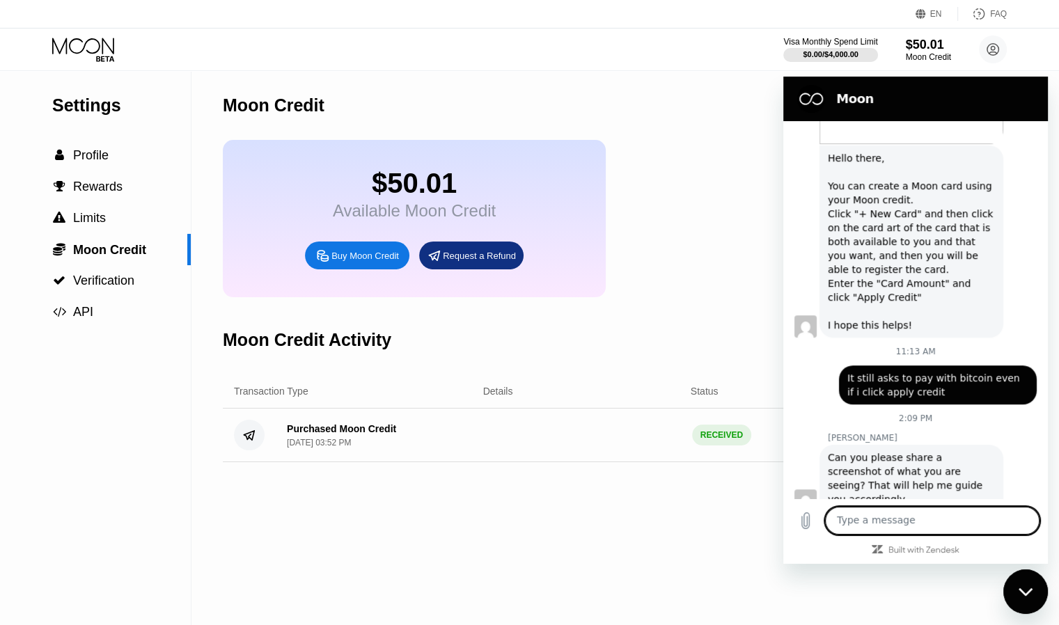
click at [74, 51] on icon at bounding box center [84, 50] width 65 height 24
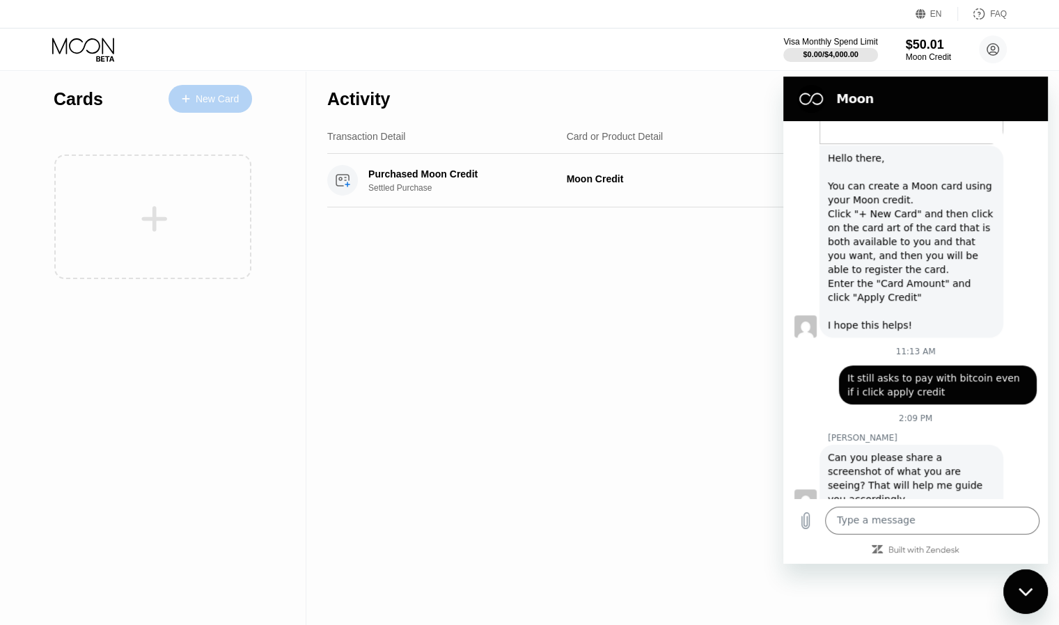
click at [210, 100] on div "New Card" at bounding box center [217, 99] width 43 height 12
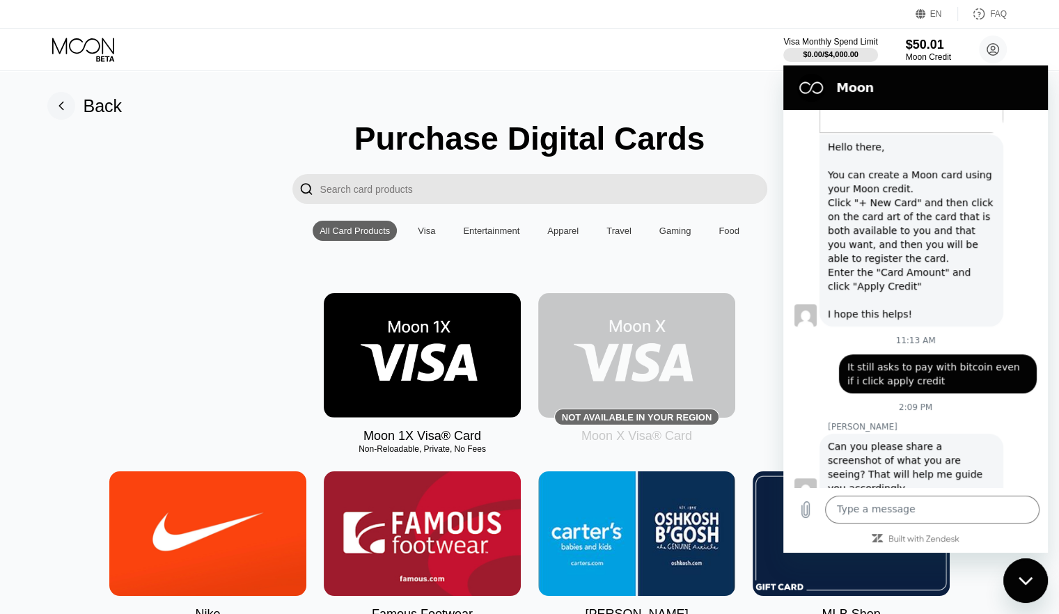
click at [463, 400] on img at bounding box center [422, 355] width 197 height 125
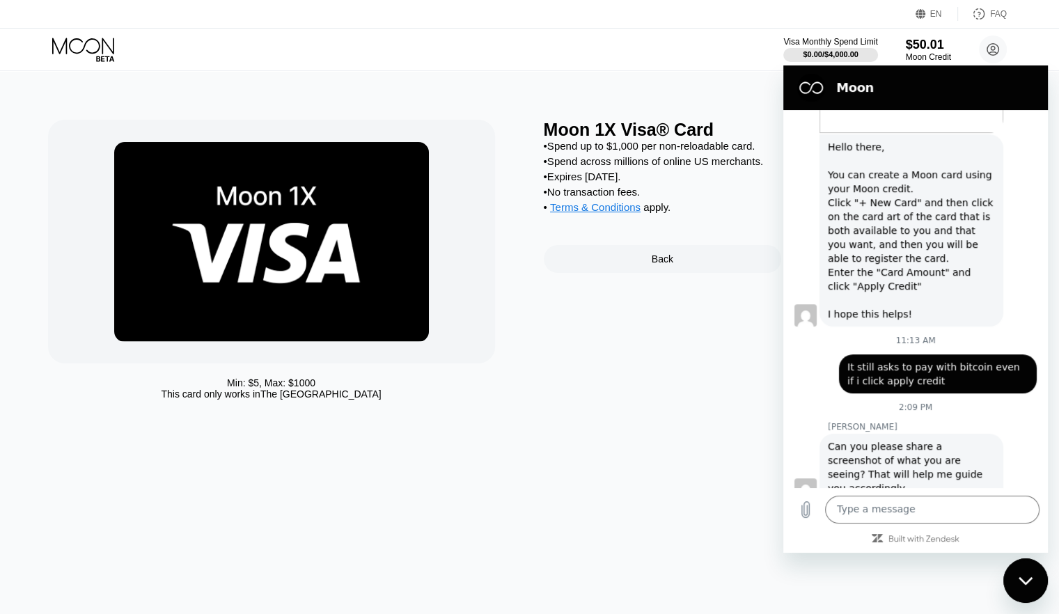
click at [644, 348] on div "Moon 1X Visa® Card • Spend up to $1,000 per non-reloadable card. • Spend across…" at bounding box center [785, 263] width 482 height 287
click at [680, 334] on div "Moon 1X Visa® Card • Spend up to $1,000 per non-reloadable card. • Spend across…" at bounding box center [785, 263] width 482 height 287
click at [1042, 563] on div "Min: $ 5 , Max: $ 1000 This card only works in The United States Moon 1X Visa® …" at bounding box center [530, 342] width 1070 height 543
click at [1034, 568] on div "Close messaging window" at bounding box center [1026, 581] width 42 height 42
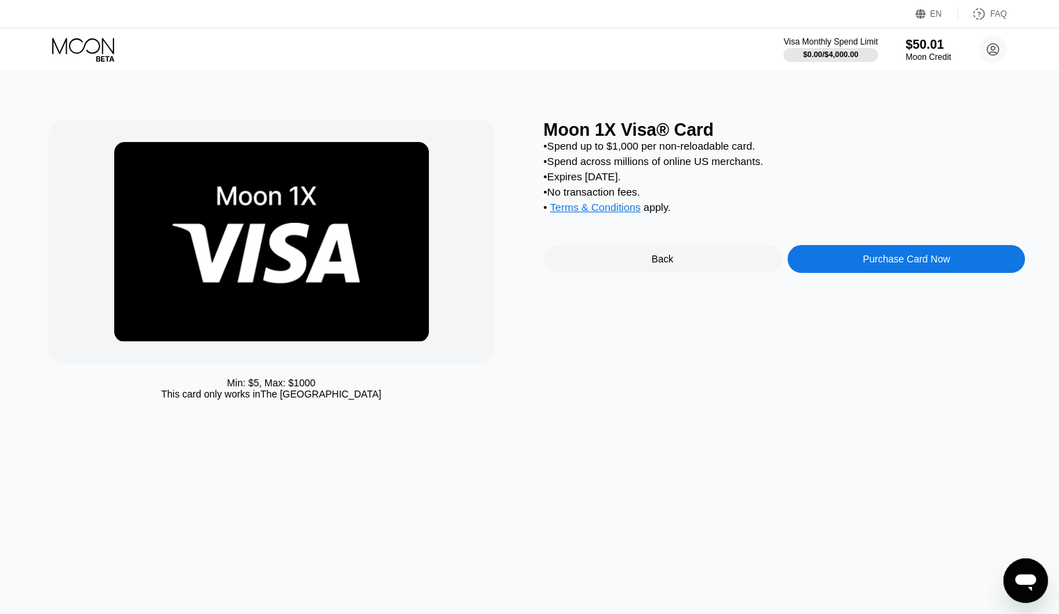
click at [1034, 568] on icon "Open messaging window" at bounding box center [1025, 580] width 25 height 25
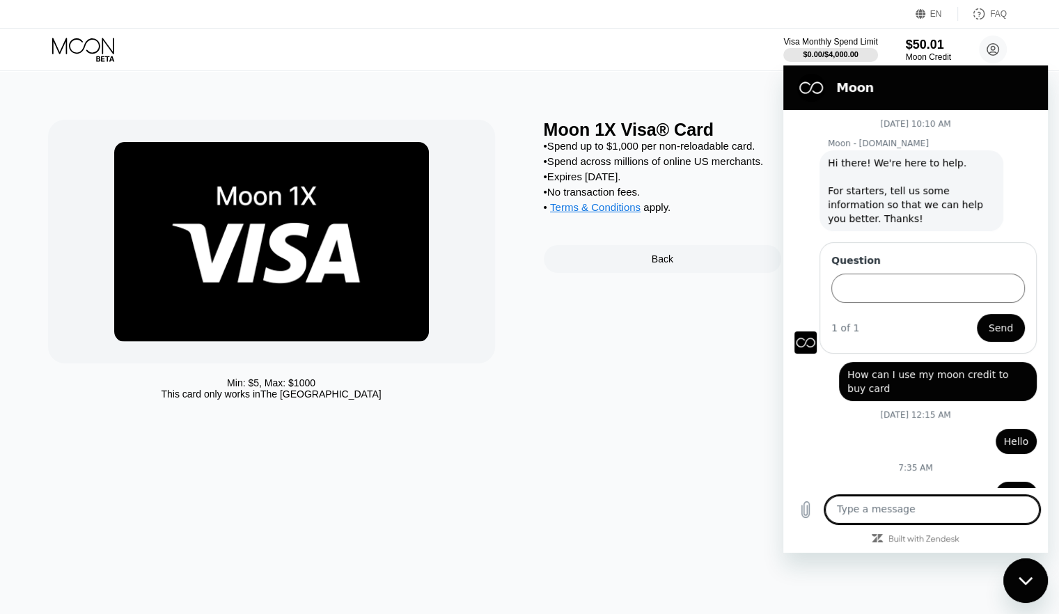
scroll to position [765, 0]
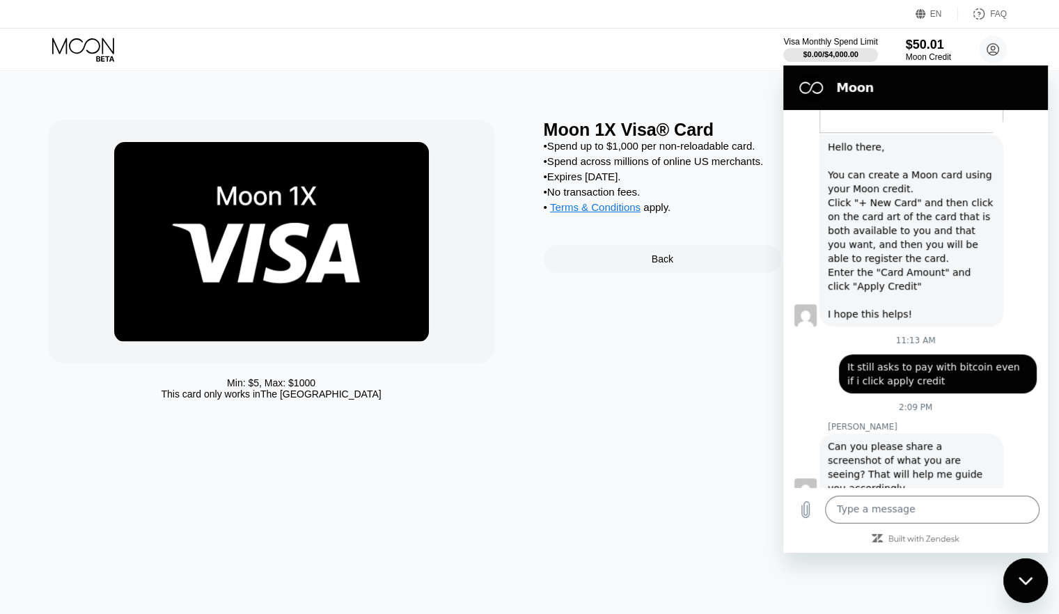
click at [1034, 568] on div "Close messaging window" at bounding box center [1026, 581] width 42 height 42
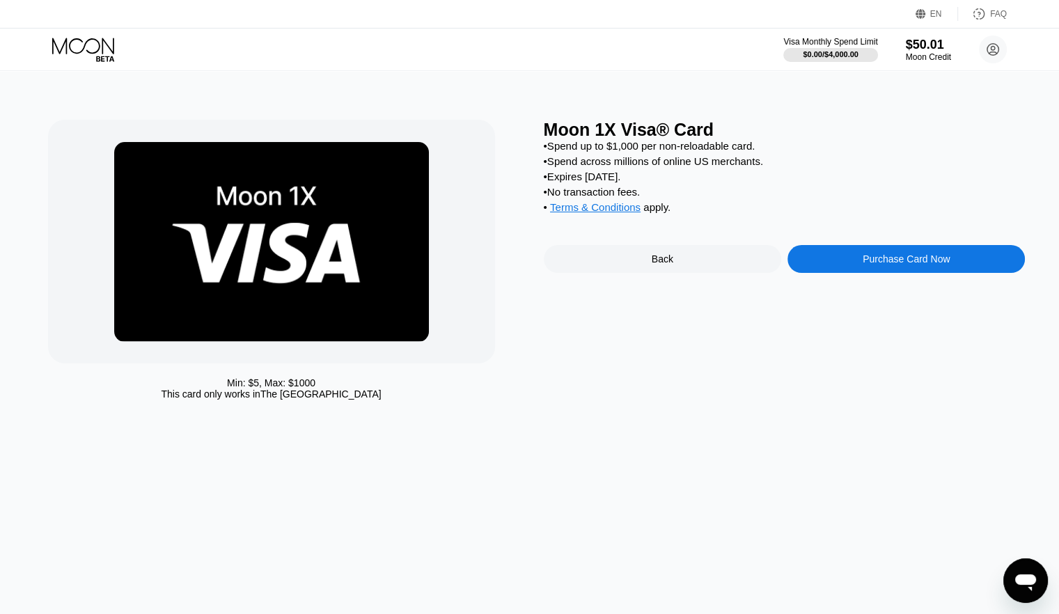
click at [896, 265] on div "Purchase Card Now" at bounding box center [906, 259] width 87 height 11
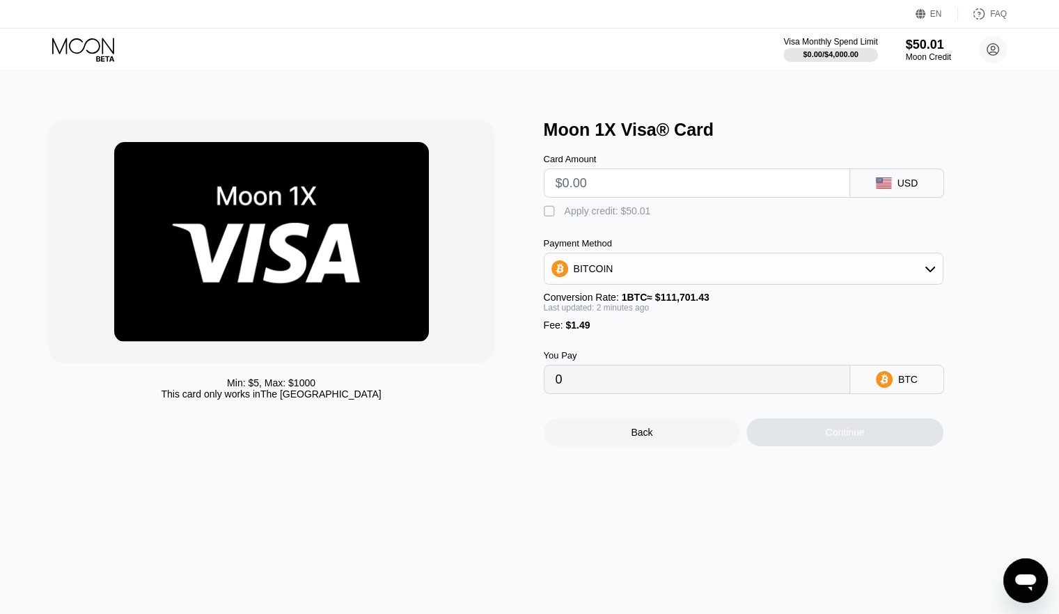
scroll to position [765, 0]
click at [548, 217] on div "" at bounding box center [551, 212] width 14 height 14
click at [606, 198] on div at bounding box center [697, 183] width 306 height 29
click at [613, 189] on input "text" at bounding box center [697, 183] width 283 height 28
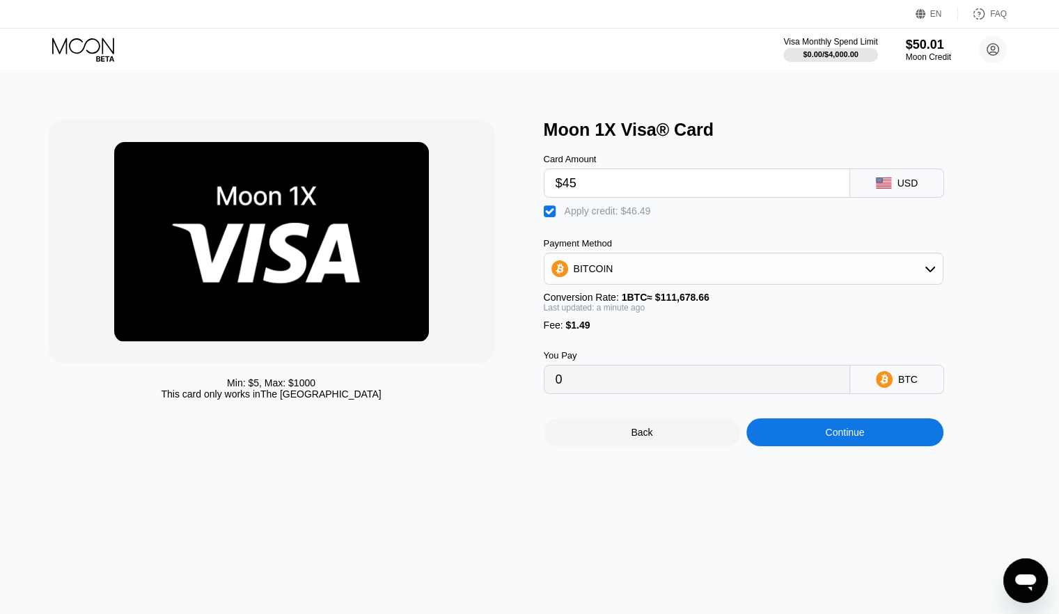
type input "$45"
click at [870, 446] on div "Continue" at bounding box center [845, 433] width 197 height 28
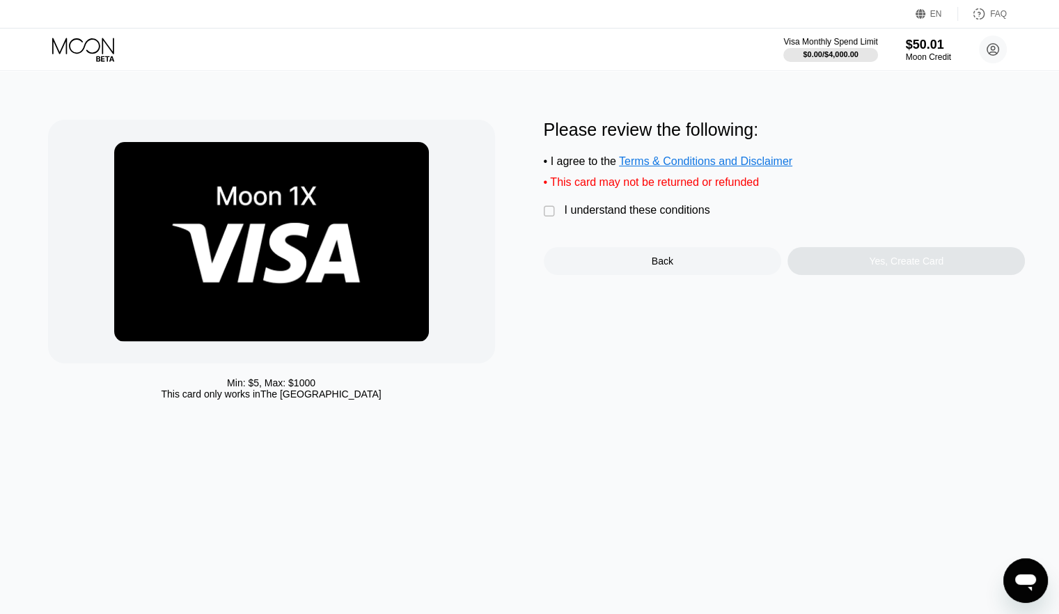
click at [546, 216] on div "" at bounding box center [551, 212] width 14 height 14
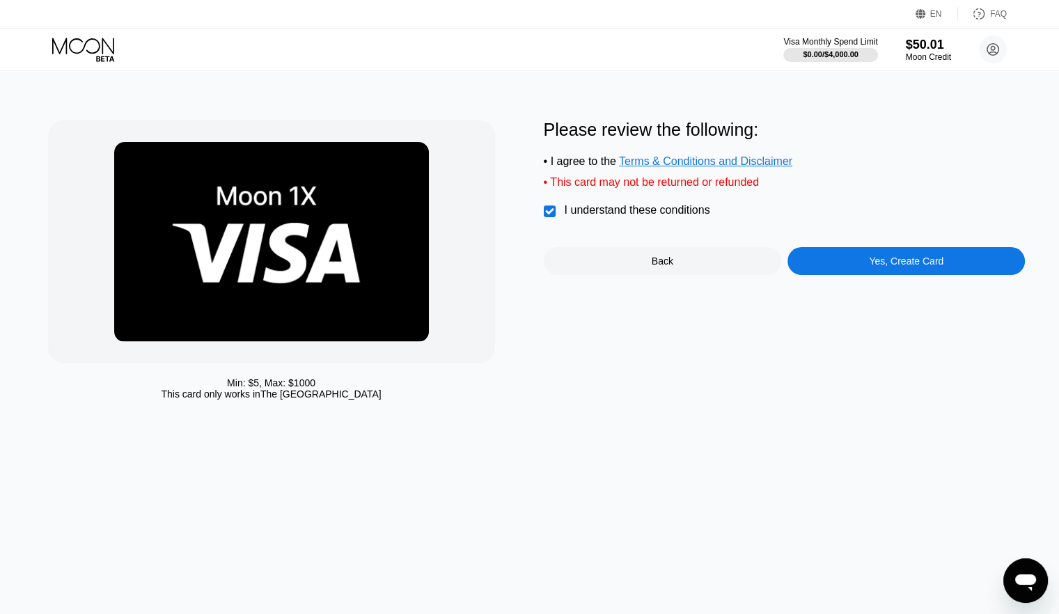
click at [930, 267] on div "Yes, Create Card" at bounding box center [906, 261] width 75 height 11
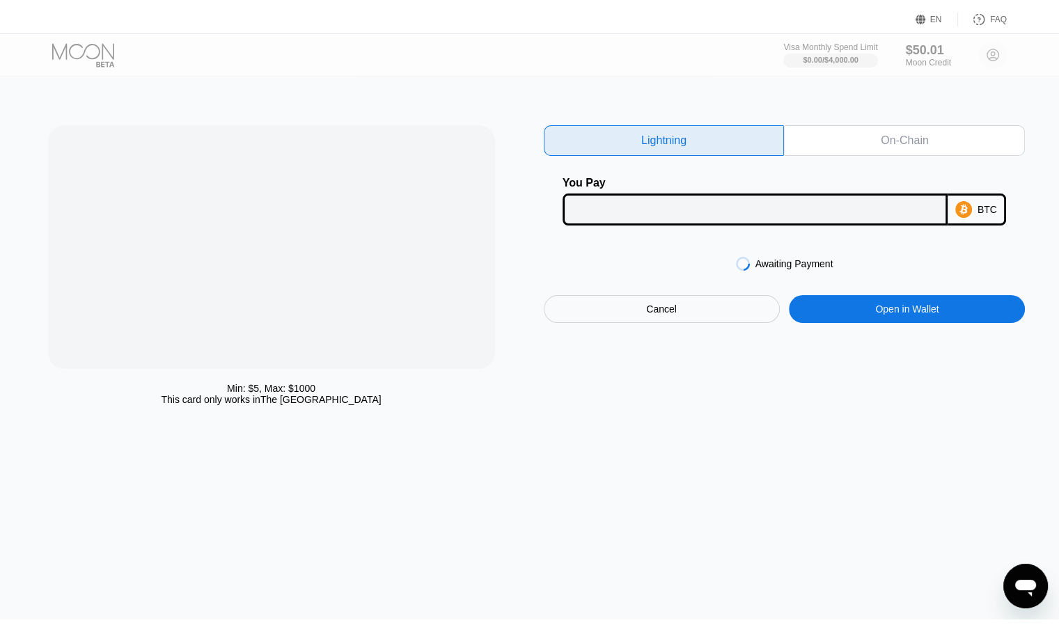
scroll to position [765, 0]
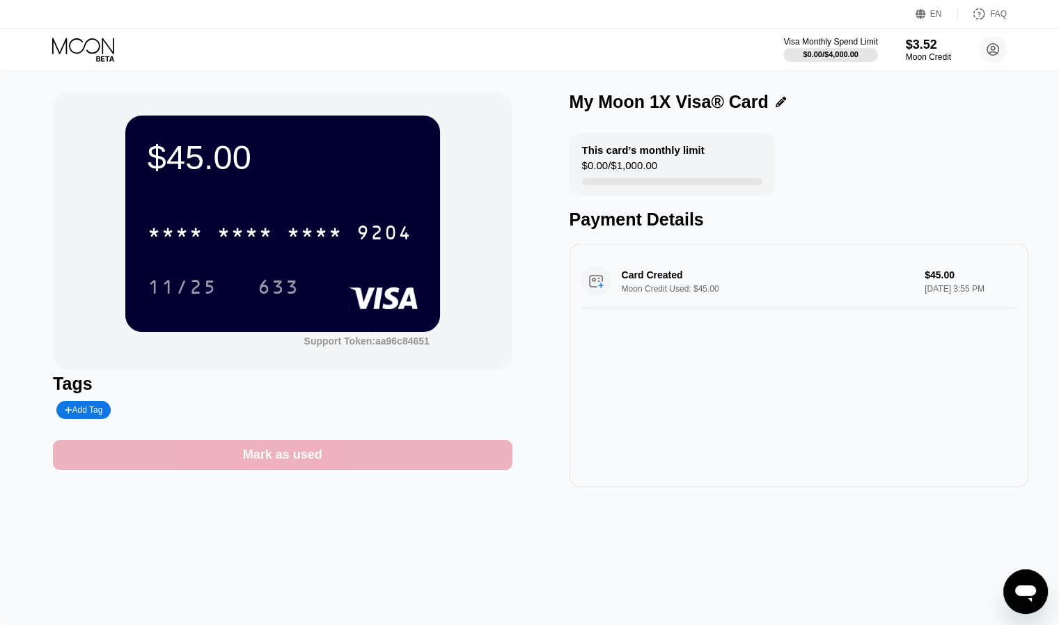
click at [313, 463] on div "Mark as used" at bounding box center [282, 455] width 79 height 16
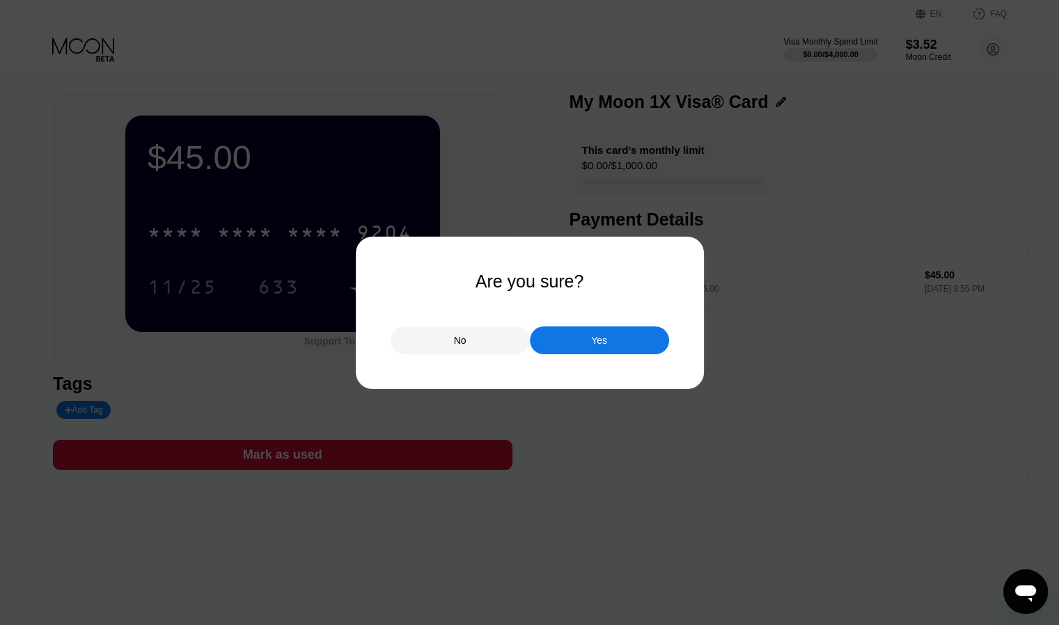
click at [473, 327] on div "No Yes" at bounding box center [530, 334] width 279 height 42
click at [474, 336] on div "No" at bounding box center [460, 341] width 139 height 28
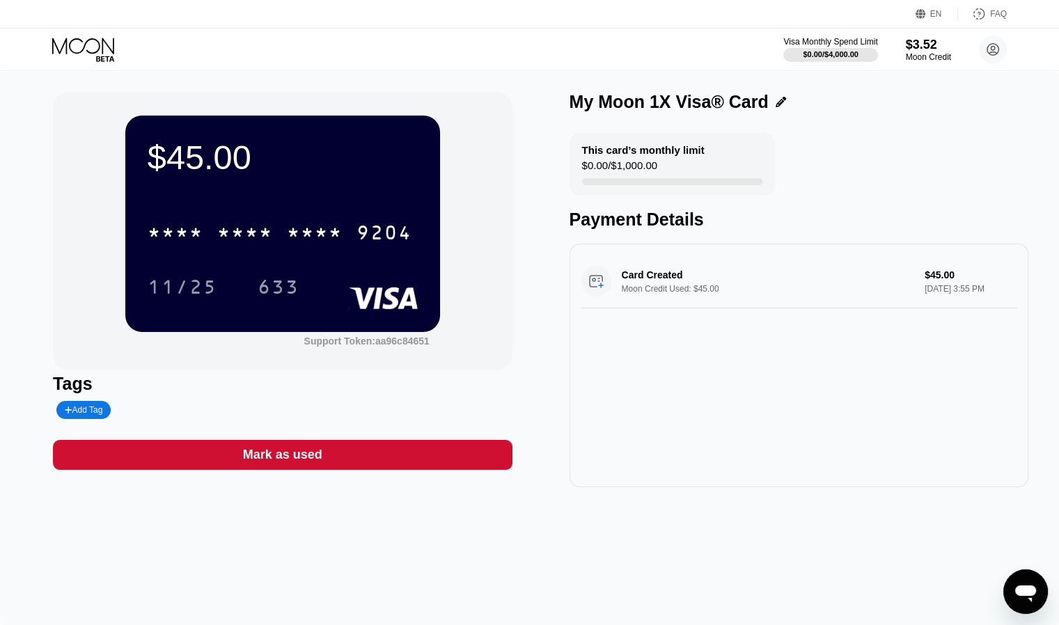
click at [309, 203] on div "$45.00 * * * * * * * * * * * * 9204 11/25 633" at bounding box center [282, 224] width 315 height 216
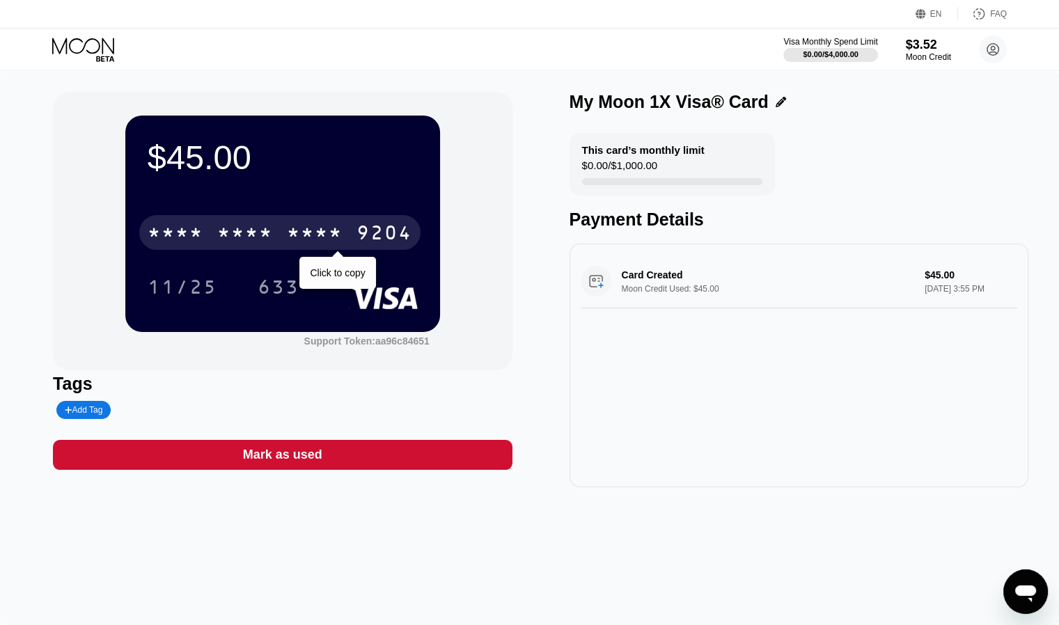
click at [290, 236] on div "* * * *" at bounding box center [315, 235] width 56 height 22
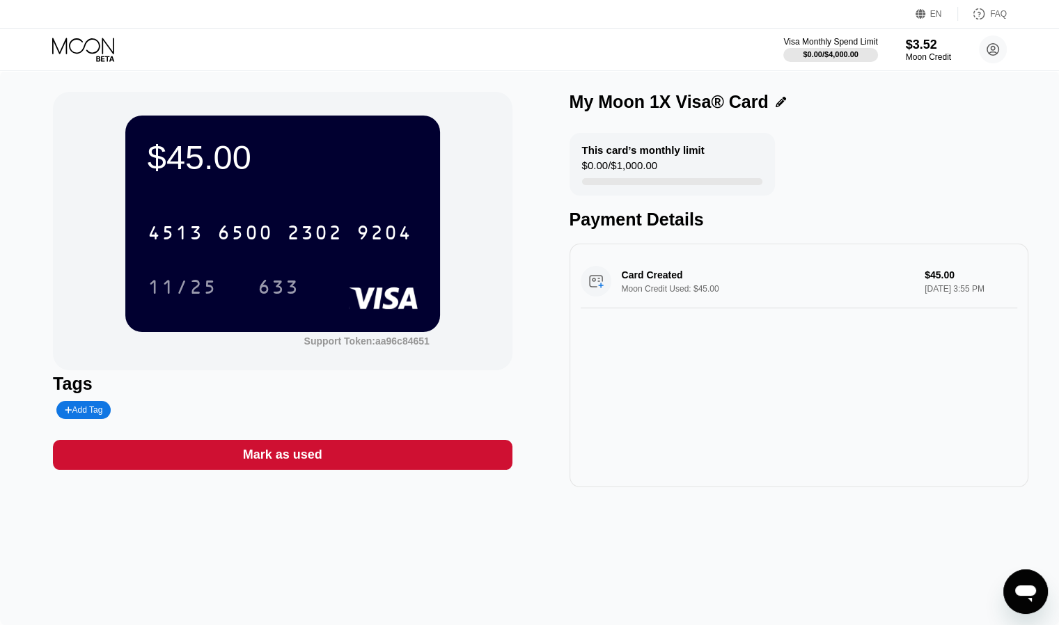
scroll to position [765, 0]
